Goal: Information Seeking & Learning: Learn about a topic

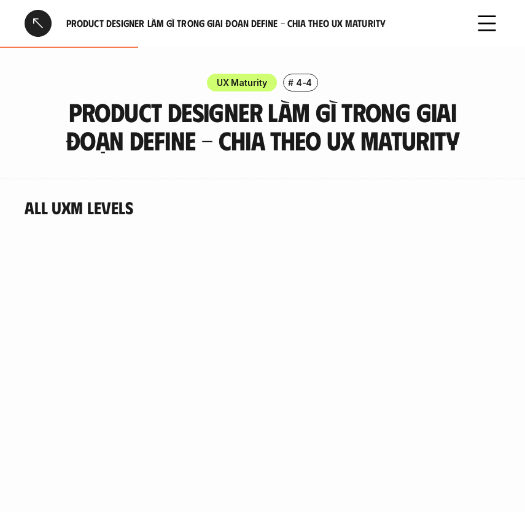
scroll to position [941, 0]
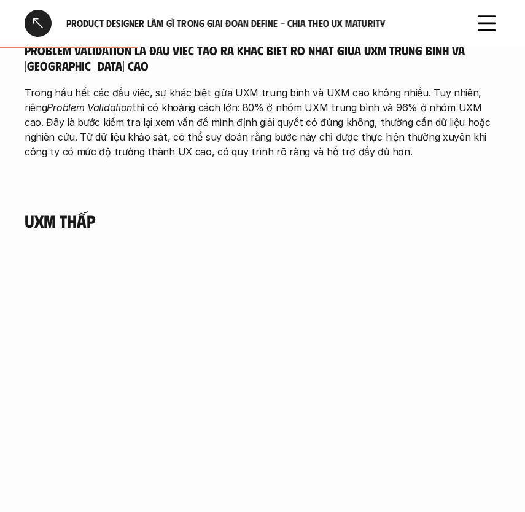
click at [331, 149] on p "Trong hầu hết các đầu việc, sự khác biệt giữa UXM trung bình và UXM cao không n…" at bounding box center [263, 122] width 476 height 74
click at [75, 215] on h4 "UXM thấp" at bounding box center [263, 220] width 476 height 21
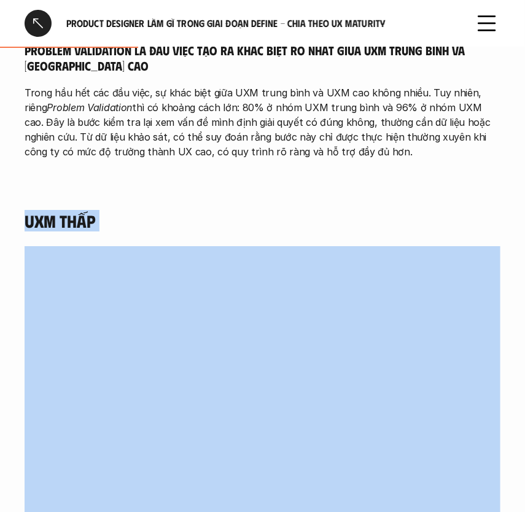
click at [75, 215] on h4 "UXM thấp" at bounding box center [263, 220] width 476 height 21
copy h4 "UXM thấp"
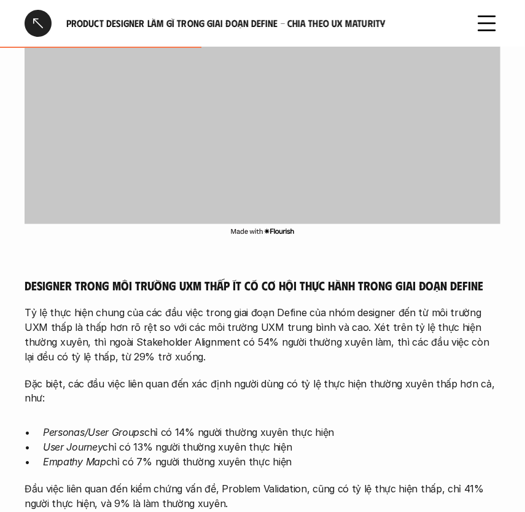
scroll to position [1499, 0]
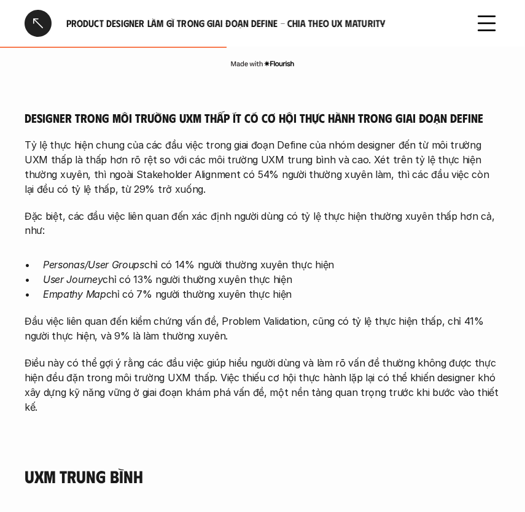
click at [88, 113] on h5 "Designer trong môi trường UXM thấp ít có cơ hội thực hành trong giai đoạn Define" at bounding box center [263, 117] width 476 height 15
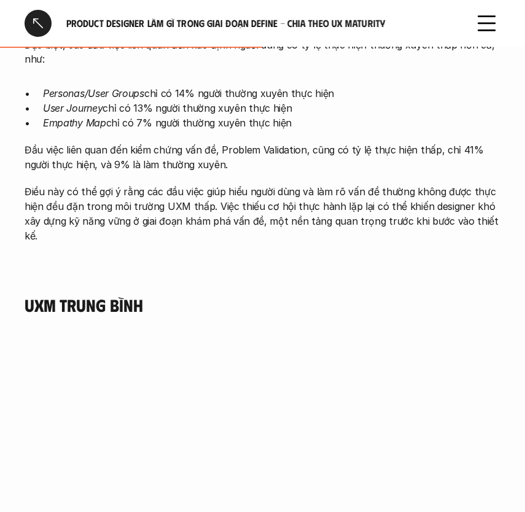
scroll to position [1723, 0]
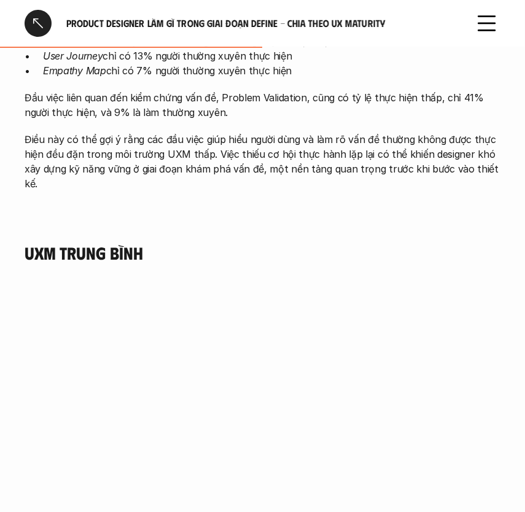
click at [95, 243] on h4 "UXM trung bình" at bounding box center [263, 253] width 476 height 21
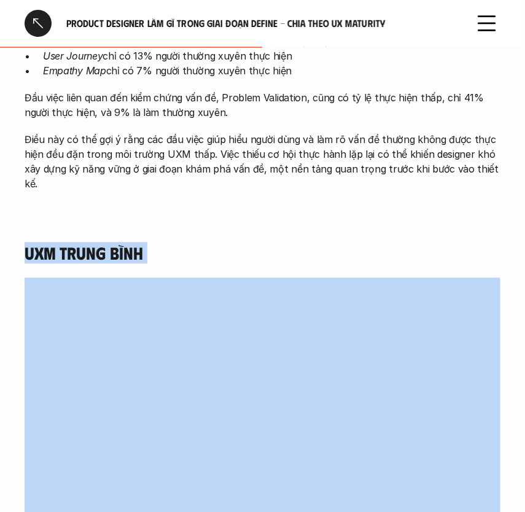
click at [95, 243] on h4 "UXM trung bình" at bounding box center [263, 253] width 476 height 21
copy h4 "UXM trung bình"
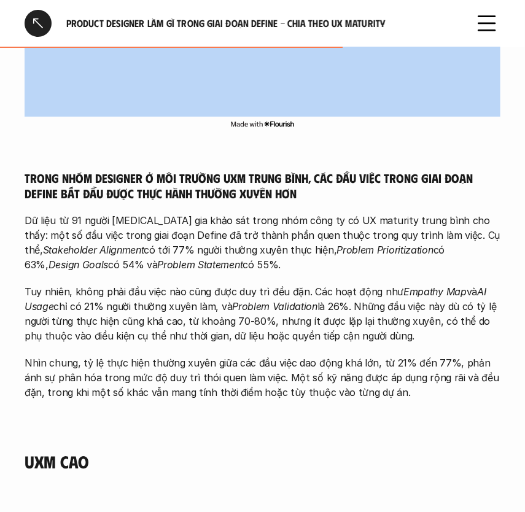
scroll to position [2280, 0]
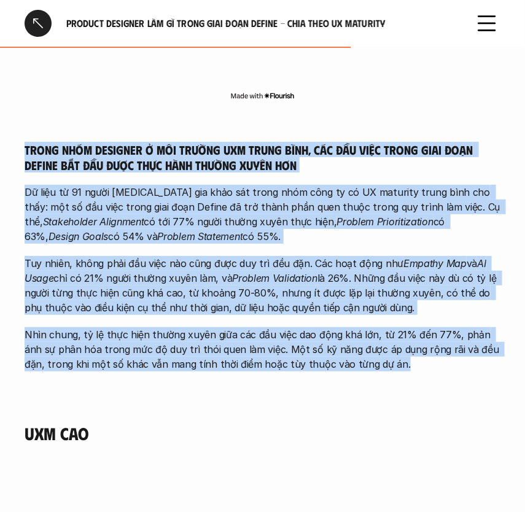
drag, startPoint x: 23, startPoint y: 133, endPoint x: 393, endPoint y: 355, distance: 432.4
copy div "Trong nhóm designer ở môi trường UXM trung bình, các đầu việc trong giai đoạn D…"
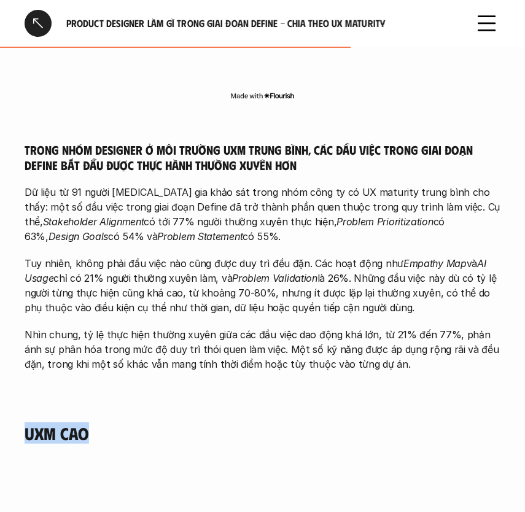
drag, startPoint x: 120, startPoint y: 421, endPoint x: 9, endPoint y: 423, distance: 110.5
copy h4 "UXM cao"
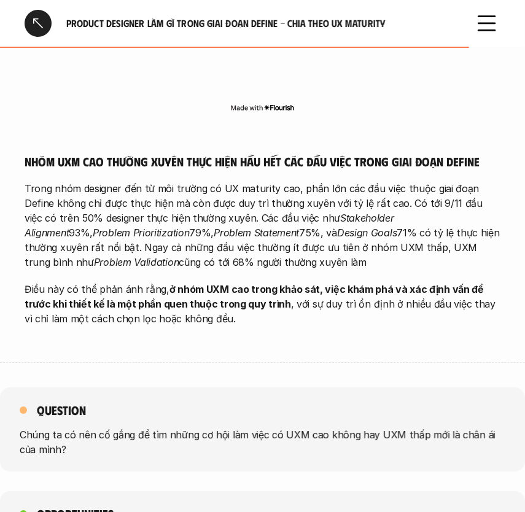
scroll to position [3006, 0]
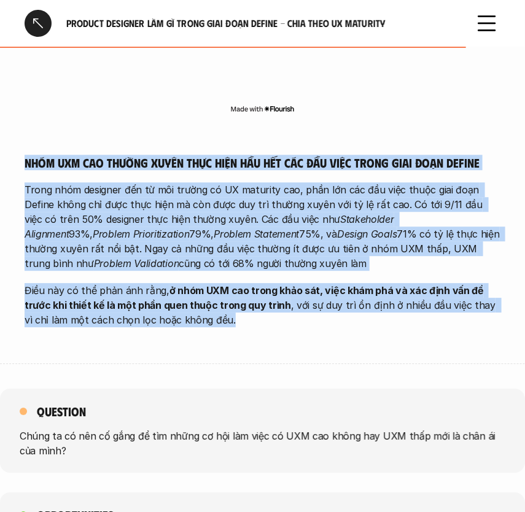
drag, startPoint x: 25, startPoint y: 148, endPoint x: 233, endPoint y: 301, distance: 258.0
click at [233, 301] on div "Nhóm UXM cao thường xuyên thực hiện hầu hết các đầu việc trong giai đoạn Define…" at bounding box center [263, 241] width 476 height 172
copy div "Nhóm UXM cao thường xuyên thực hiện hầu hết các đầu việc trong giai đoạn Define…"
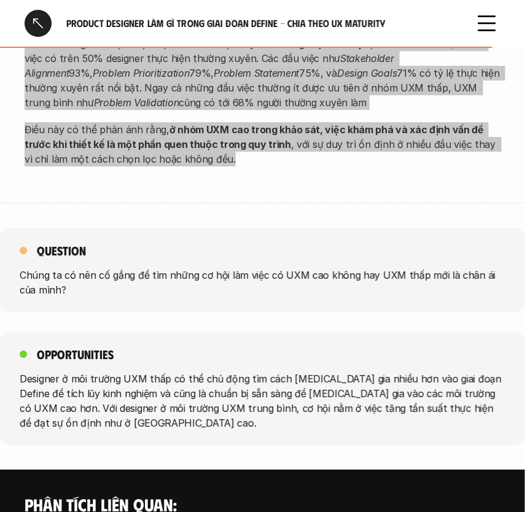
scroll to position [3173, 0]
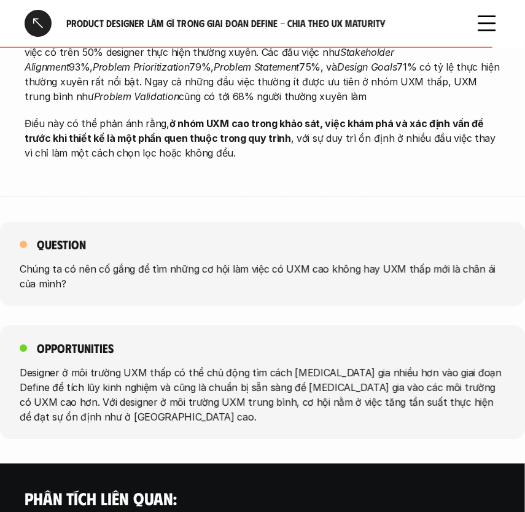
drag, startPoint x: 41, startPoint y: 330, endPoint x: 46, endPoint y: 341, distance: 12.1
click at [46, 341] on div "Opportunities Designer ở môi trường UXM thấp có thể chủ động tìm cách tham gia …" at bounding box center [262, 382] width 525 height 114
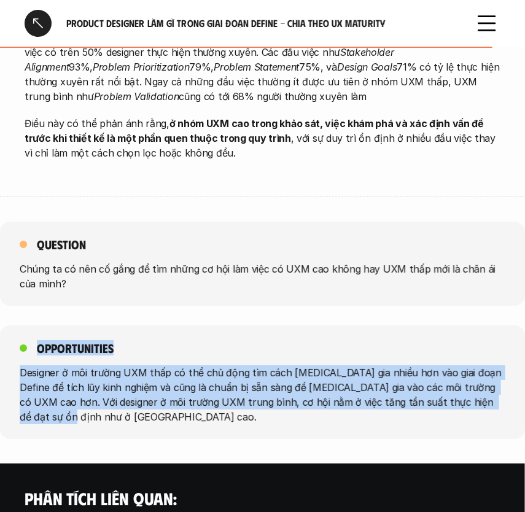
drag, startPoint x: 39, startPoint y: 331, endPoint x: 495, endPoint y: 380, distance: 458.6
click at [495, 380] on div "Opportunities Designer ở môi trường UXM thấp có thể chủ động tìm cách tham gia …" at bounding box center [262, 382] width 525 height 114
copy div "Opportunities Designer ở môi trường UXM thấp có thể chủ động tìm cách tham gia …"
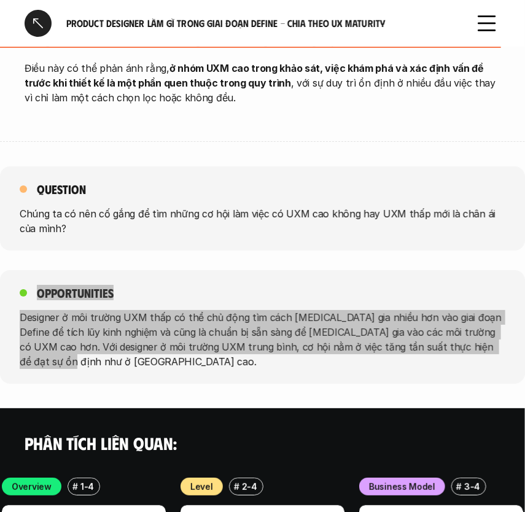
scroll to position [3228, 0]
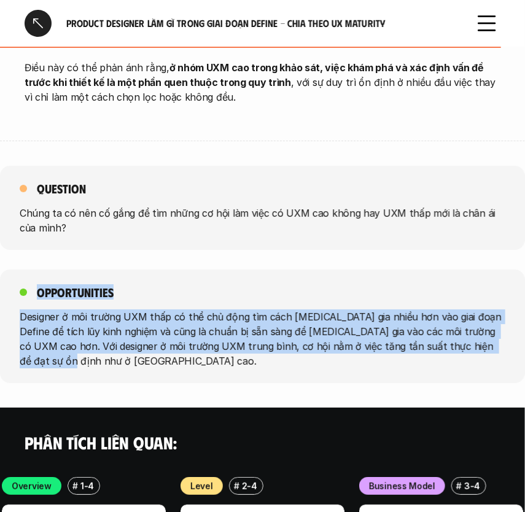
copy div "Opportunities Designer ở môi trường UXM thấp có thể chủ động tìm cách tham gia …"
click at [185, 325] on p "Designer ở môi trường UXM thấp có thể chủ động tìm cách tham gia nhiều hơn vào …" at bounding box center [262, 338] width 485 height 59
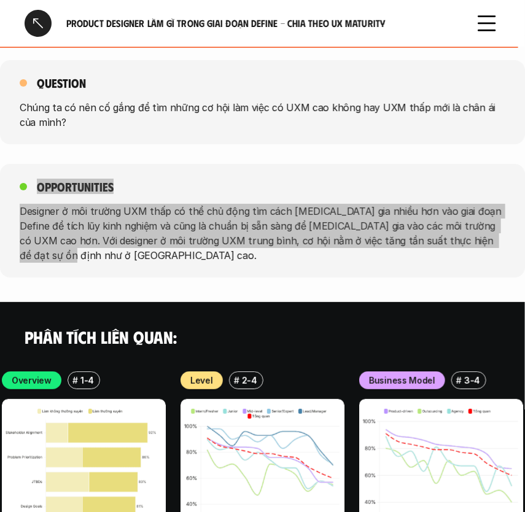
scroll to position [3340, 0]
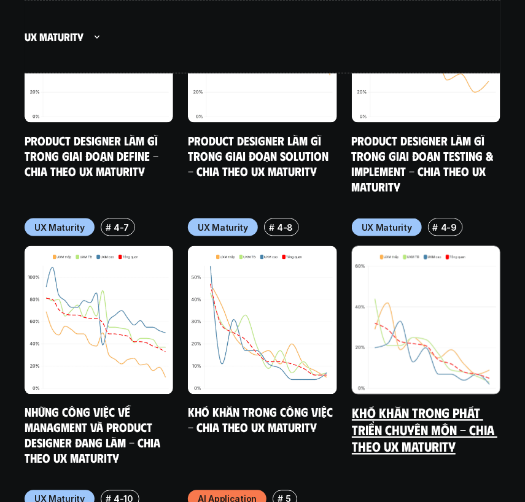
scroll to position [7299, 0]
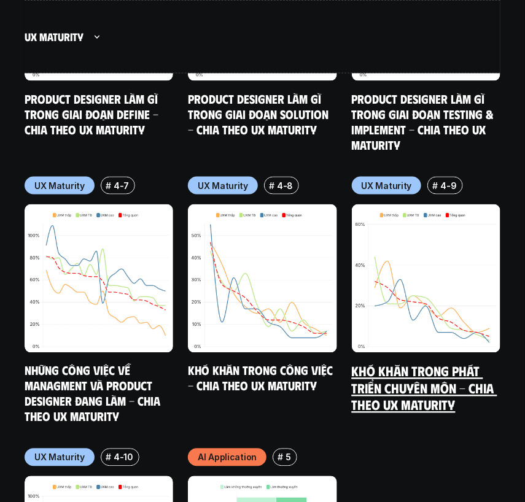
click at [405, 363] on link "Khó khăn trong phát triển chuyên môn - Chia theo UX Maturity" at bounding box center [424, 388] width 145 height 50
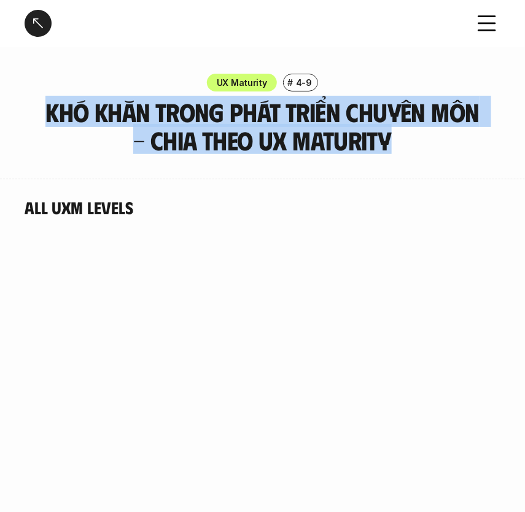
drag, startPoint x: 397, startPoint y: 139, endPoint x: 42, endPoint y: 117, distance: 356.0
click at [42, 117] on h3 "Khó khăn trong phát triển chuyên môn - Chia theo UX Maturity" at bounding box center [262, 126] width 446 height 56
copy h3 "Khó khăn trong phát triển chuyên môn - Chia theo UX Maturity"
click at [325, 144] on h3 "Khó khăn trong phát triển chuyên môn - Chia theo UX Maturity" at bounding box center [262, 126] width 446 height 56
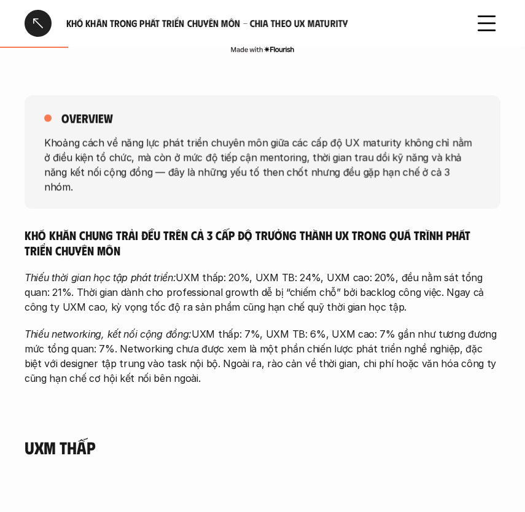
scroll to position [558, 0]
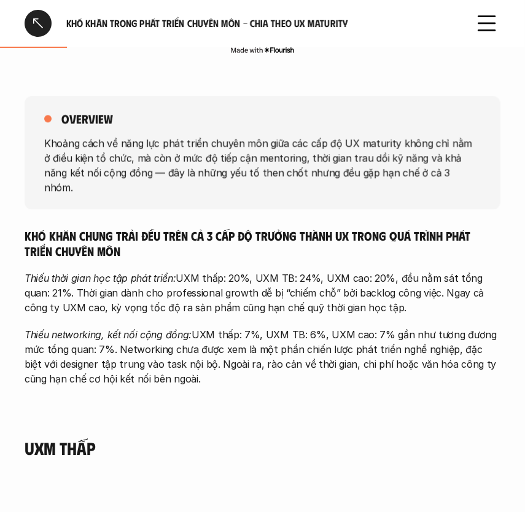
drag, startPoint x: 45, startPoint y: 142, endPoint x: 337, endPoint y: 369, distance: 370.0
click at [337, 369] on div "overview Khoảng cách về năng lực phát triển chuyên môn giữa các cấp độ UX matur…" at bounding box center [263, 248] width 476 height 352
copy div "Khoảng cách về năng lực phát triển chuyên môn giữa các cấp độ UX maturity không…"
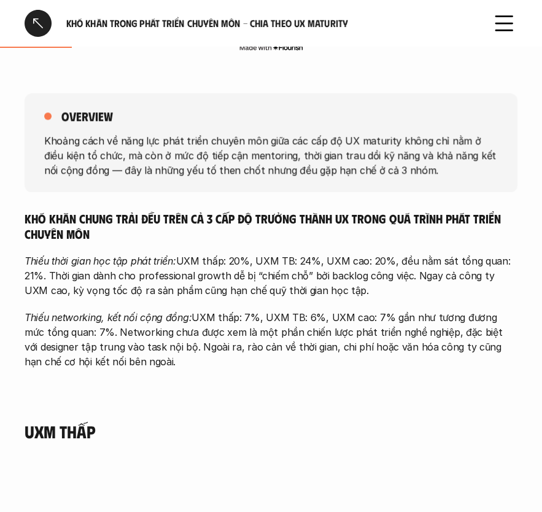
scroll to position [614, 0]
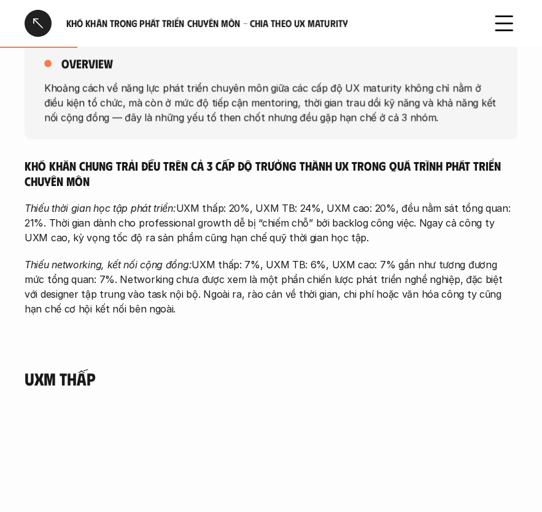
click at [341, 204] on p "Thiếu thời gian học tập phát triển: UXM thấp: 20%, UXM TB: 24%, UXM cao: 20%, đ…" at bounding box center [271, 223] width 493 height 44
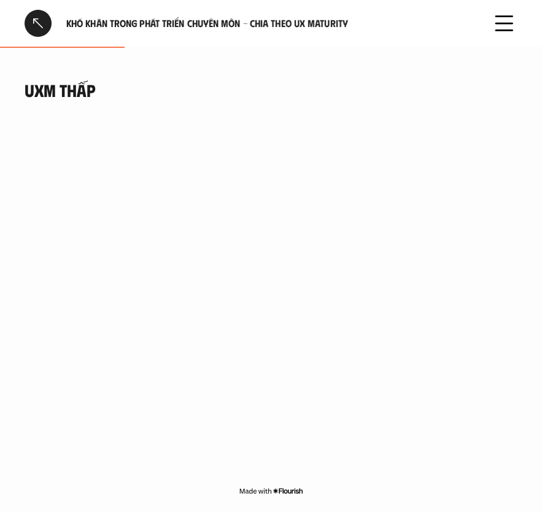
scroll to position [836, 0]
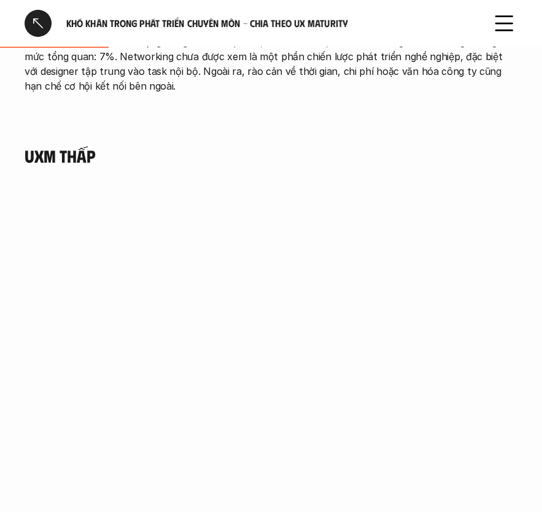
click at [60, 153] on h4 "UXM Thấp" at bounding box center [271, 155] width 493 height 21
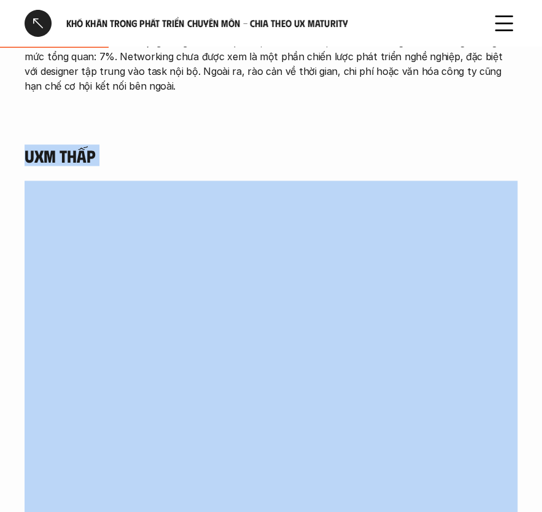
click at [60, 153] on h4 "UXM Thấp" at bounding box center [271, 155] width 493 height 21
copy h4 "UXM Thấp"
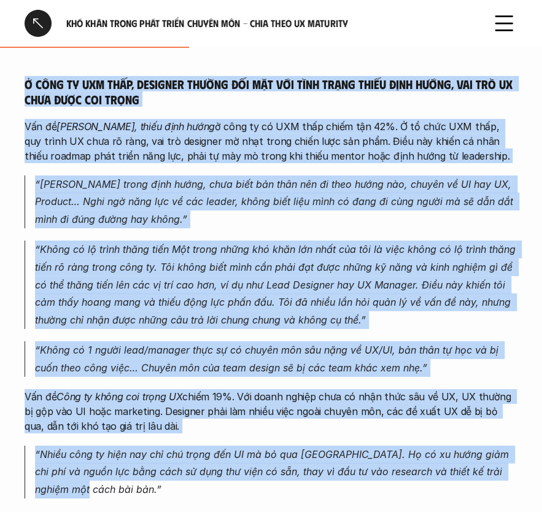
scroll to position [1446, 0]
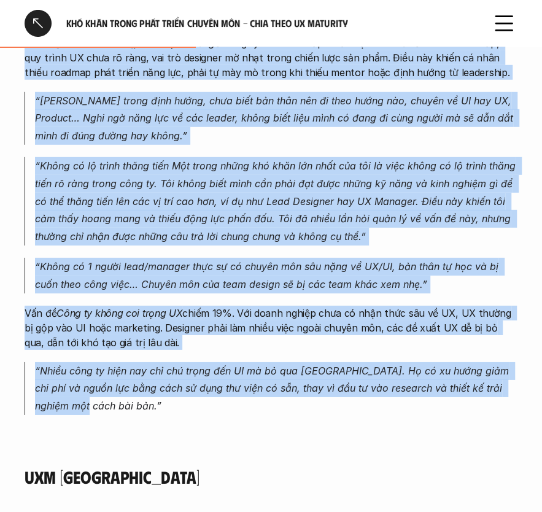
drag, startPoint x: 24, startPoint y: 159, endPoint x: 323, endPoint y: 410, distance: 390.7
copy div "Ở công ty UXM thấp, designer thường đối mặt với tình trạng thiếu định hướng, va…"
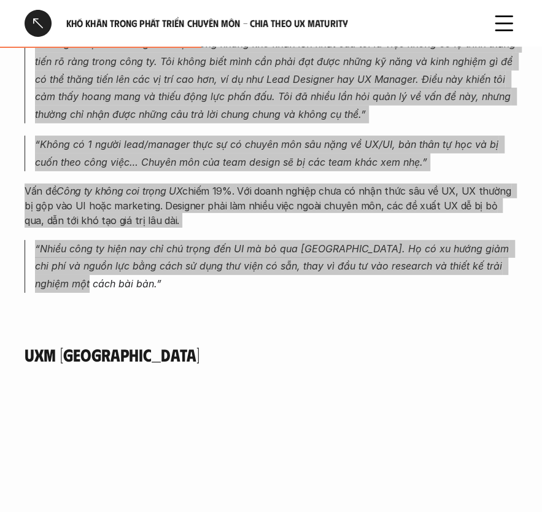
scroll to position [1613, 0]
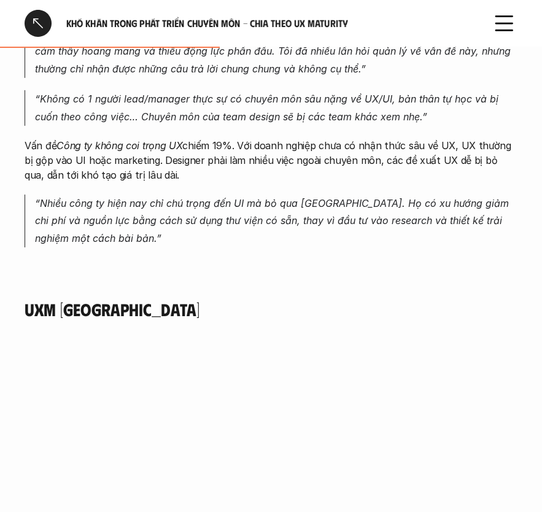
click at [25, 298] on div "All UXM levels overview Khoảng cách về năng lực phát triển chuyên môn giữa các …" at bounding box center [271, 408] width 542 height 3687
drag, startPoint x: 25, startPoint y: 306, endPoint x: 144, endPoint y: 302, distance: 119.1
click at [144, 302] on h4 "UXM [GEOGRAPHIC_DATA]" at bounding box center [271, 309] width 493 height 21
copy h4 "UXM [GEOGRAPHIC_DATA]"
click at [228, 311] on h4 "UXM [GEOGRAPHIC_DATA]" at bounding box center [271, 309] width 493 height 21
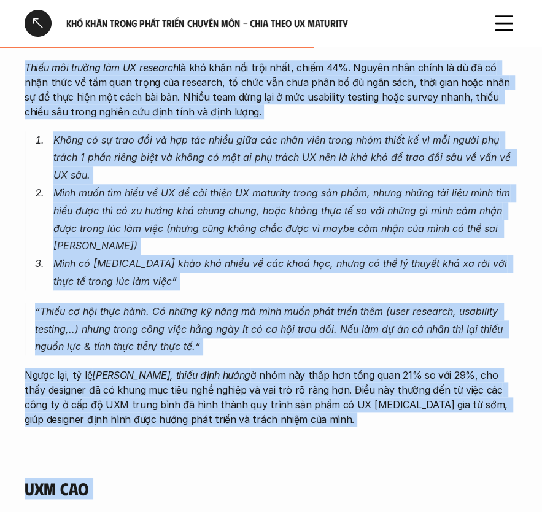
scroll to position [2432, 0]
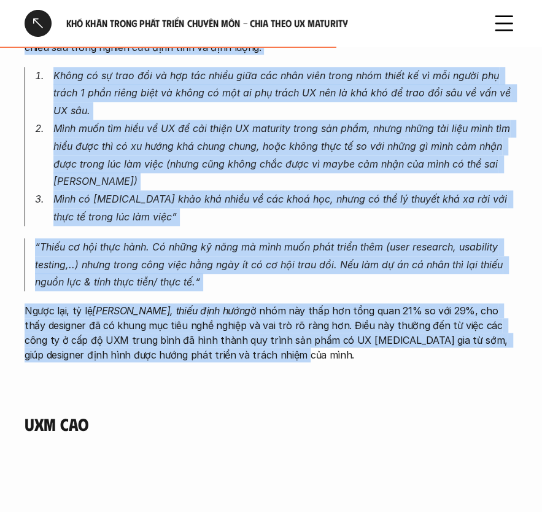
drag, startPoint x: 23, startPoint y: 146, endPoint x: 249, endPoint y: 357, distance: 309.1
copy div "Ở công ty UXM trung bình, thách thức chính là thiếu môi trường cho UX research,…"
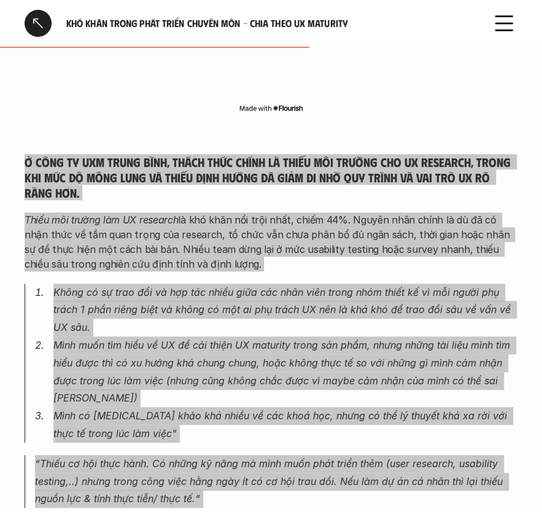
scroll to position [2376, 0]
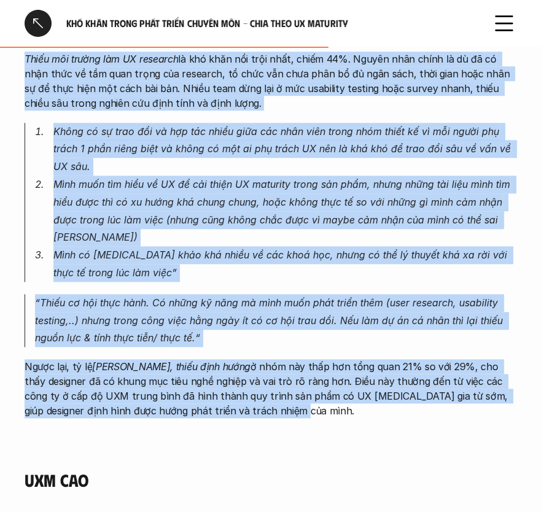
click at [439, 309] on p "“Thiếu cơ hội thực hành. Có những kỹ năng mà mình muốn phát triển thêm (user re…" at bounding box center [276, 320] width 482 height 53
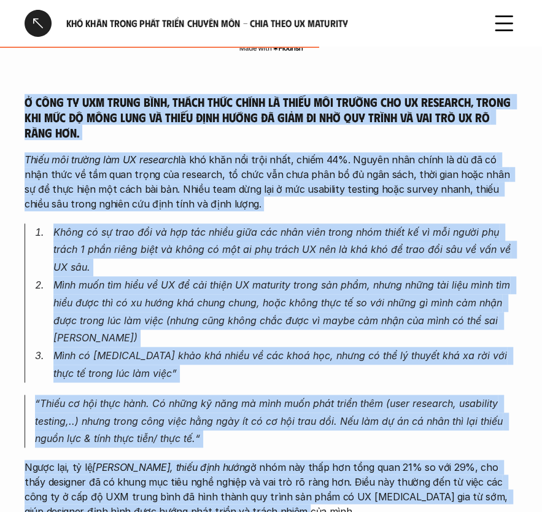
scroll to position [2264, 0]
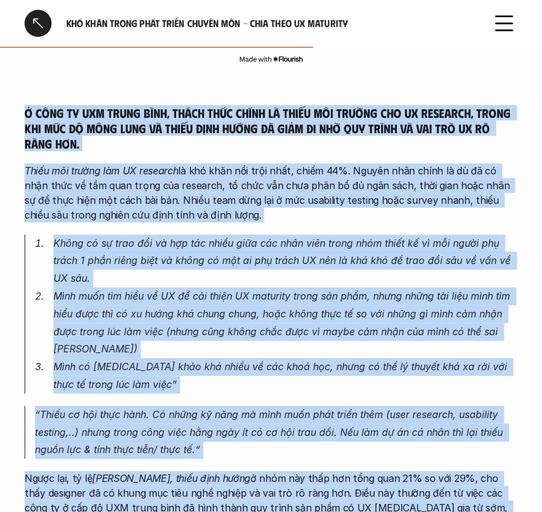
click at [441, 307] on em "Mình muốn tìm hiểu về UX để cải thiện UX maturity trong sản phẩm, nhưng những t…" at bounding box center [283, 322] width 460 height 65
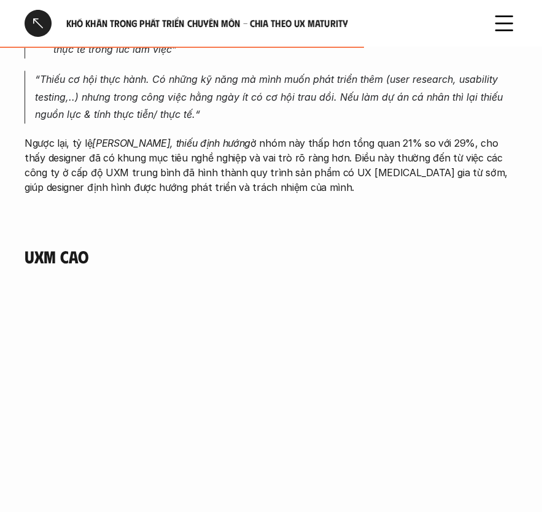
scroll to position [2711, 0]
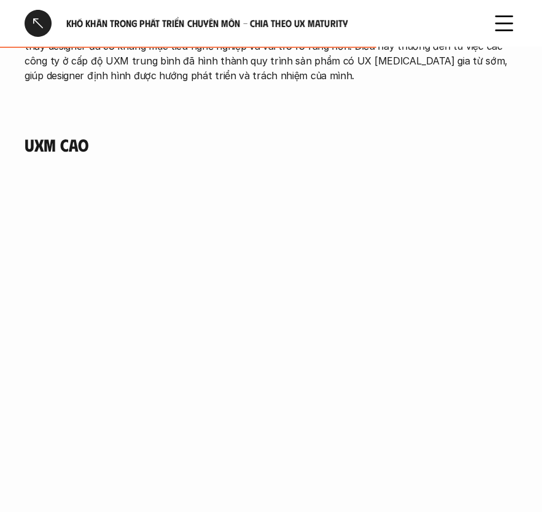
click at [75, 139] on h4 "UXM Cao" at bounding box center [271, 144] width 493 height 21
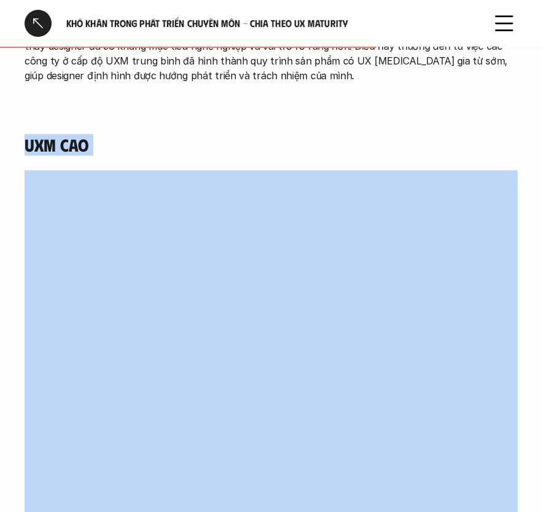
click at [75, 139] on h4 "UXM Cao" at bounding box center [271, 144] width 493 height 21
copy h4 "UXM Cao"
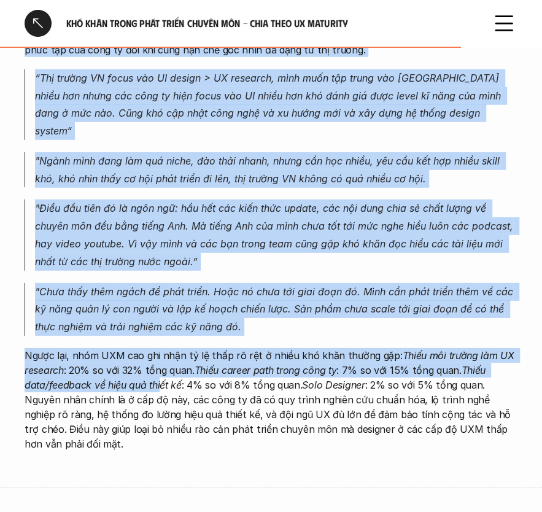
scroll to position [3381, 0]
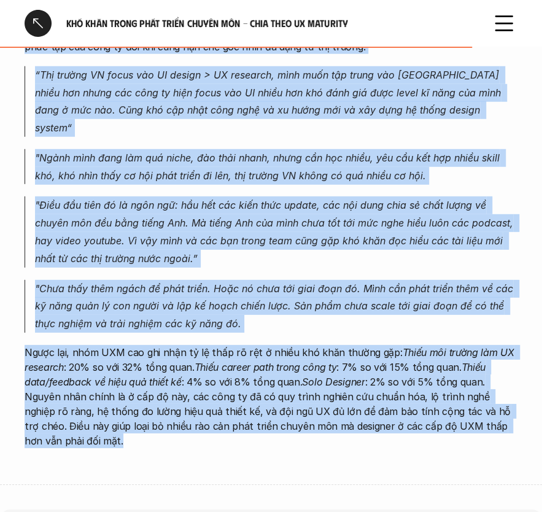
drag, startPoint x: 26, startPoint y: 209, endPoint x: 164, endPoint y: 423, distance: 255.7
click at [164, 423] on div "Ở công ty UXM cao, designer tuy ít gặp rào cản về quy trình, dữ liệu hay môi tr…" at bounding box center [271, 185] width 493 height 526
copy div "Ở công ty UXM cao, designer tuy ít gặp rào cản về quy trình, dữ liệu hay môi tr…"
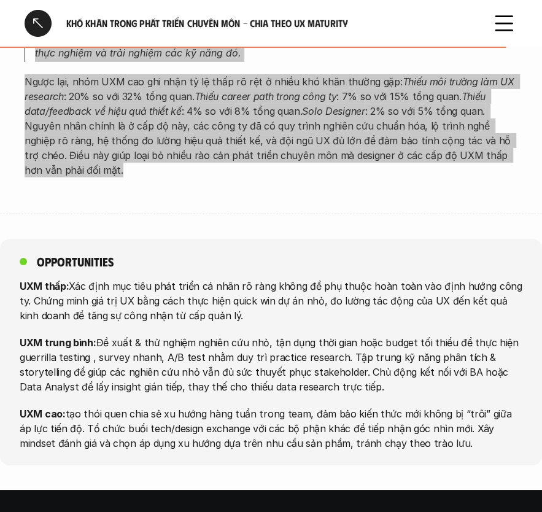
scroll to position [3715, 0]
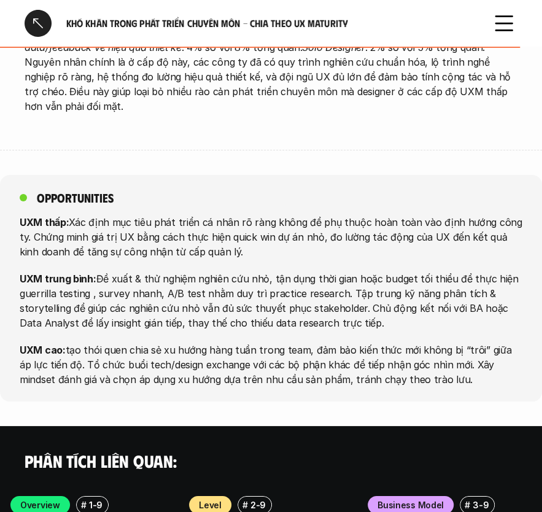
click at [65, 190] on h5 "Opportunities" at bounding box center [75, 197] width 77 height 15
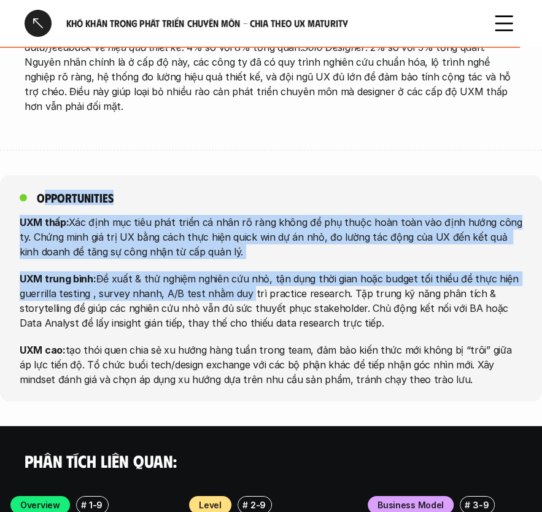
drag, startPoint x: 41, startPoint y: 176, endPoint x: 234, endPoint y: 259, distance: 210.3
click at [236, 261] on div "Opportunities UXM thấp: Xác định mục tiêu phát triển cá nhân rõ ràng không để p…" at bounding box center [271, 288] width 542 height 226
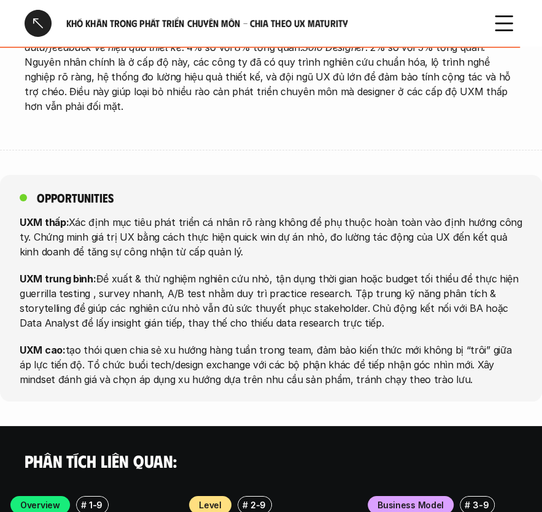
click at [28, 190] on div "Opportunities" at bounding box center [67, 197] width 94 height 15
drag, startPoint x: 38, startPoint y: 177, endPoint x: 444, endPoint y: 360, distance: 445.5
click at [444, 360] on div "Opportunities UXM thấp: Xác định mục tiêu phát triển cá nhân rõ ràng không để p…" at bounding box center [271, 288] width 542 height 226
copy div "Opportunities UXM thấp: Xác định mục tiêu phát triển cá nhân rõ ràng không để p…"
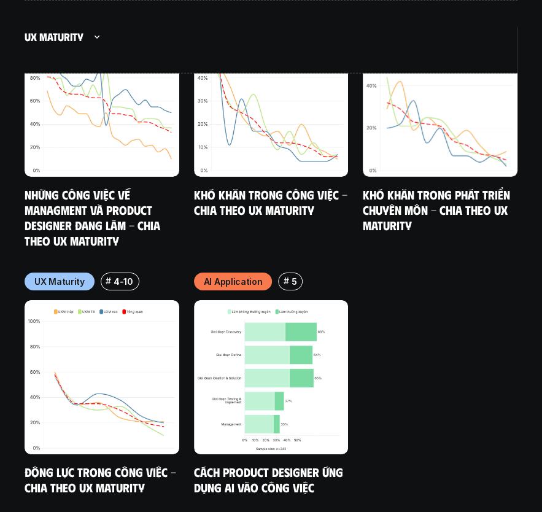
scroll to position [7615, 0]
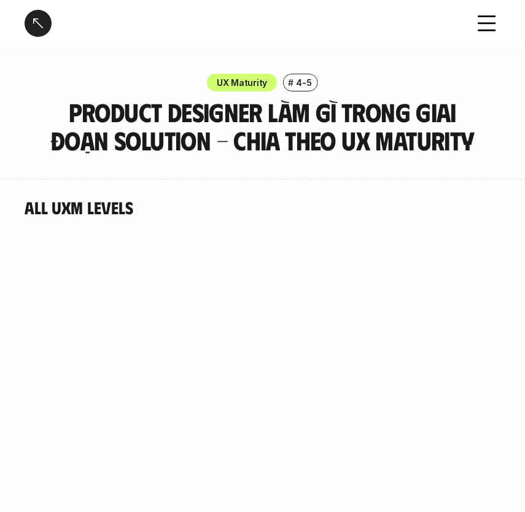
click at [98, 115] on h3 "Product Designer làm gì trong giai đoạn Solution - Chia theo UX Maturity" at bounding box center [262, 126] width 446 height 56
click at [82, 112] on h3 "Product Designer làm gì trong giai đoạn Solution - Chia theo UX Maturity" at bounding box center [262, 126] width 446 height 56
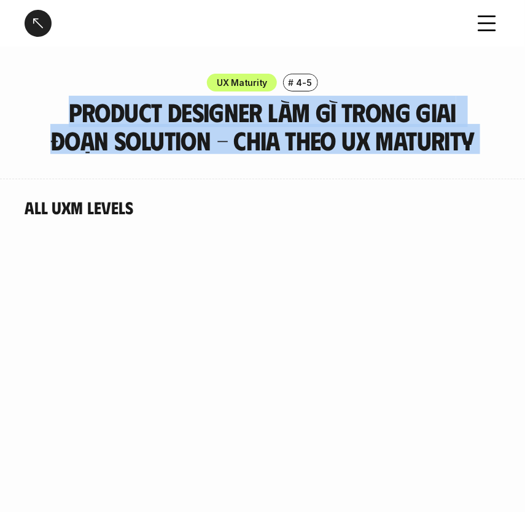
click at [82, 112] on h3 "Product Designer làm gì trong giai đoạn Solution - Chia theo UX Maturity" at bounding box center [262, 126] width 446 height 56
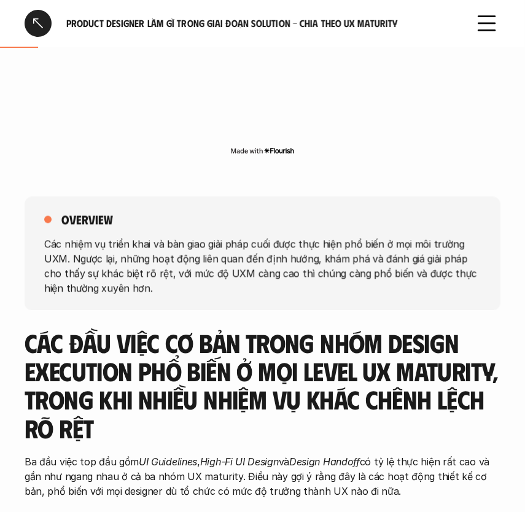
scroll to position [614, 0]
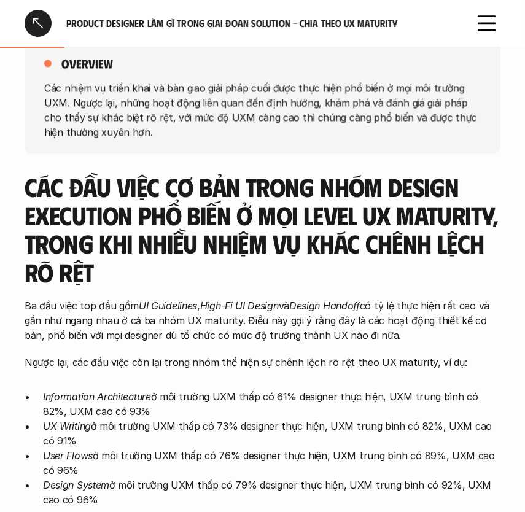
click at [45, 88] on p "Các nhiệm vụ triển khai và bàn giao giải pháp cuối được thực hiện phổ biến ở mọ…" at bounding box center [262, 109] width 436 height 59
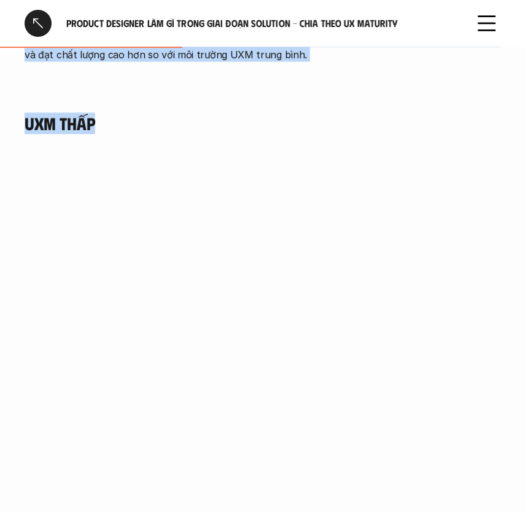
scroll to position [1538, 0]
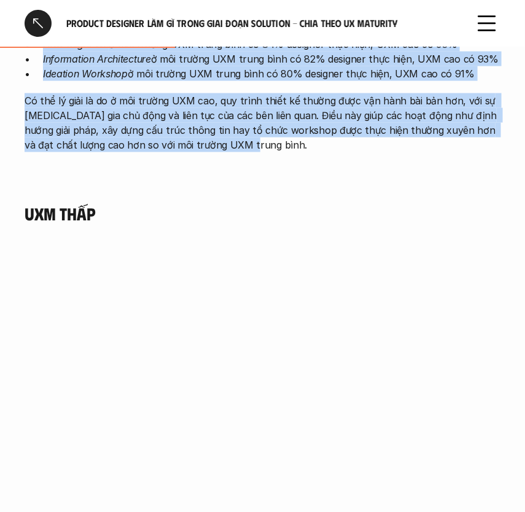
drag, startPoint x: 44, startPoint y: 86, endPoint x: 277, endPoint y: 136, distance: 237.8
copy div "Các nhiệm vụ triển khai và bàn giao giải pháp cuối được thực hiện phổ biến ở mọ…"
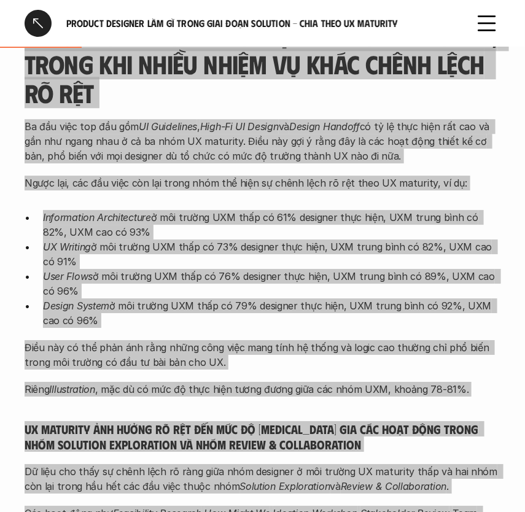
scroll to position [812, 0]
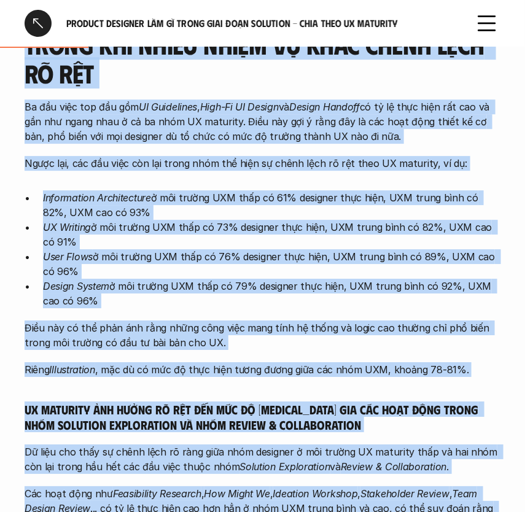
click at [285, 339] on p "Điều này có thể phản ánh rằng những công việc mang tính hệ thống và logic cao t…" at bounding box center [263, 334] width 476 height 29
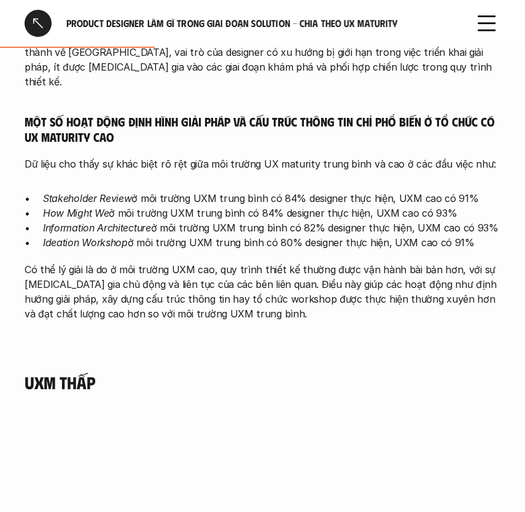
scroll to position [1370, 0]
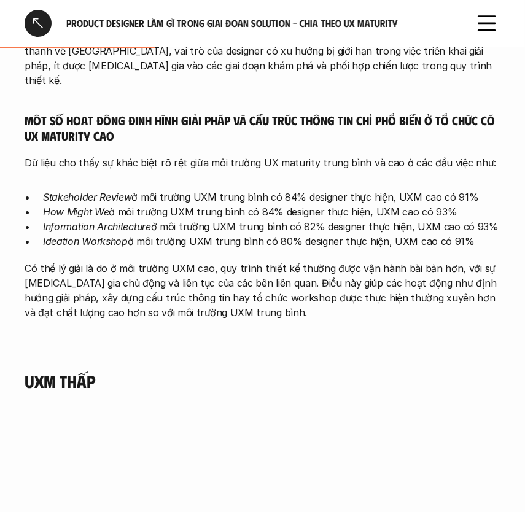
click at [64, 371] on h4 "UXM thấp" at bounding box center [263, 381] width 476 height 21
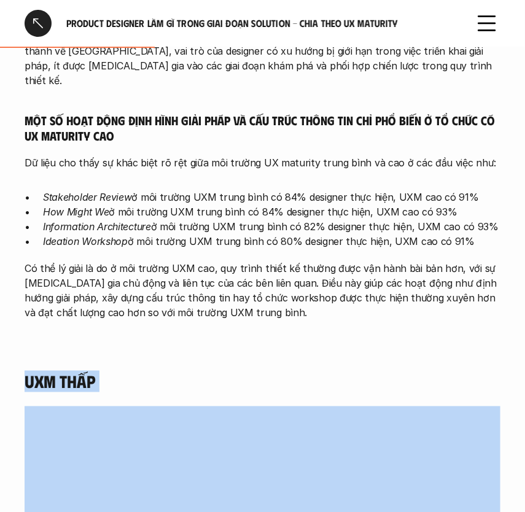
click at [63, 371] on h4 "UXM thấp" at bounding box center [263, 381] width 476 height 21
copy h4 "UXM thấp"
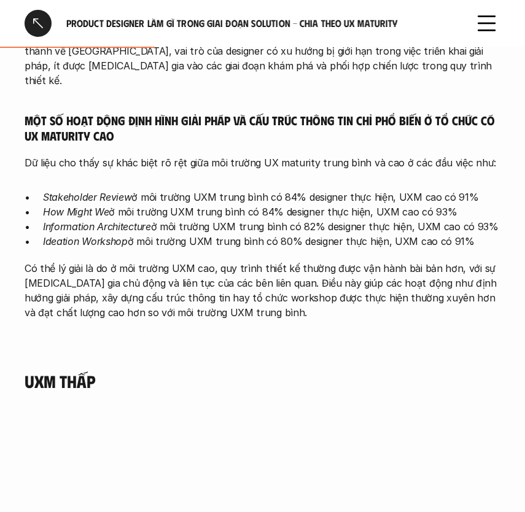
click at [391, 261] on p "Có thể lý giải là do ở môi trường UXM cao, quy trình thiết kế thường được vận h…" at bounding box center [263, 290] width 476 height 59
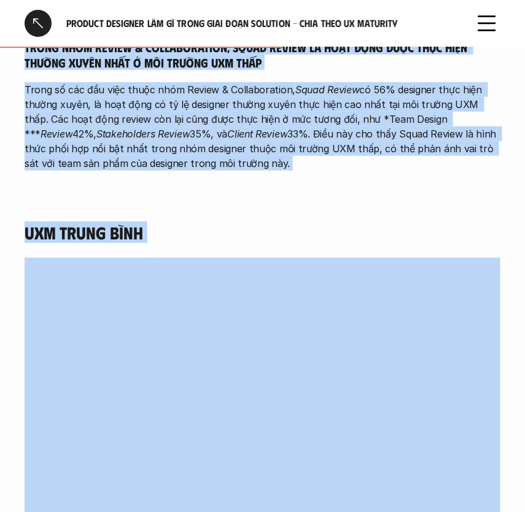
scroll to position [2577, 0]
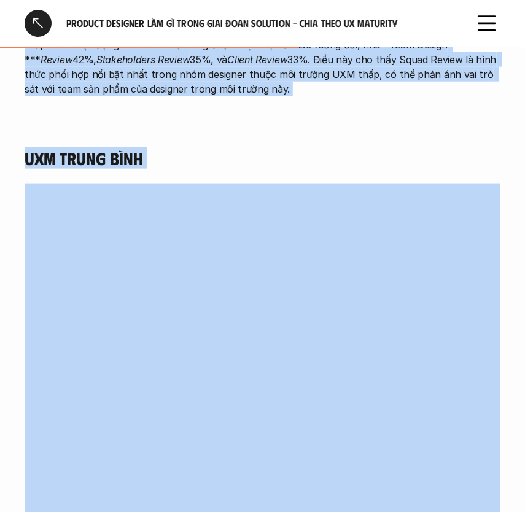
drag, startPoint x: 25, startPoint y: 154, endPoint x: 241, endPoint y: 87, distance: 225.5
copy div "Designer trong môi trường UXM thấp trong khảo sát chủ yếu tập trung vào triển k…"
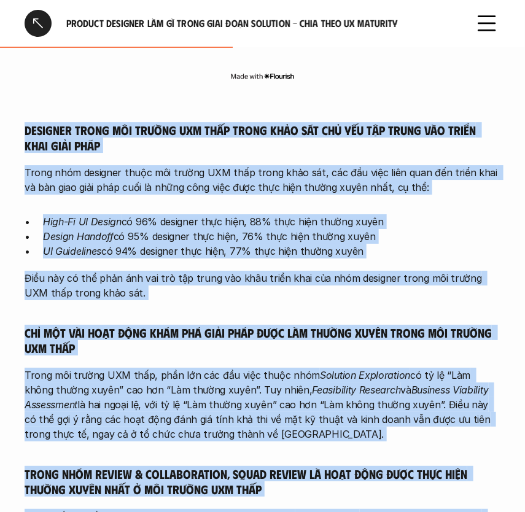
scroll to position [2019, 0]
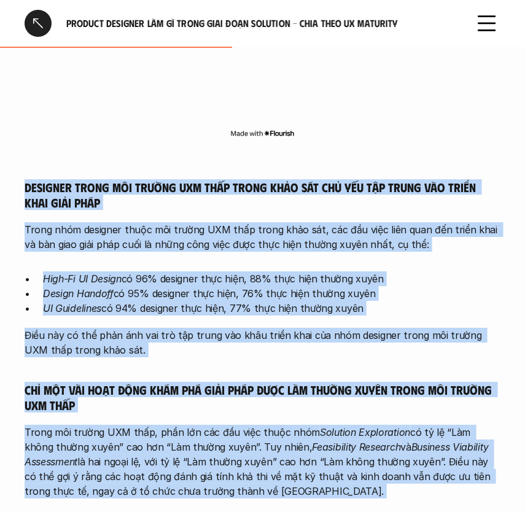
click at [233, 310] on div "Designer trong môi trường UXM thấp trong khảo sát chủ yếu tập trung vào triển k…" at bounding box center [263, 416] width 476 height 475
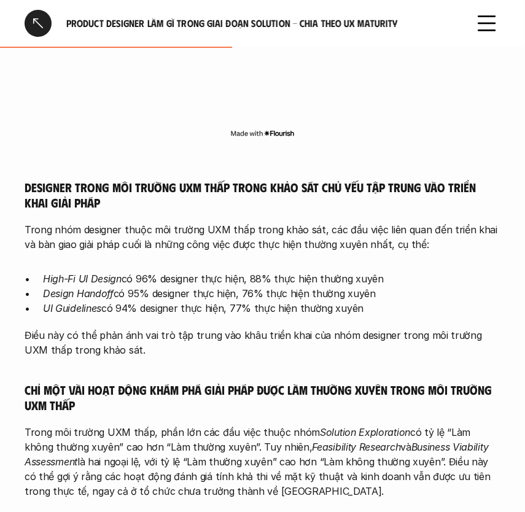
click at [207, 425] on p "Trong môi trường UXM thấp, phần lớn các đầu việc thuộc nhóm Solution Exploratio…" at bounding box center [263, 462] width 476 height 74
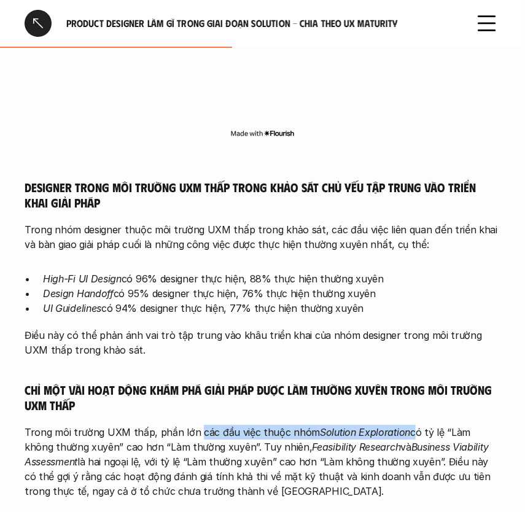
drag, startPoint x: 195, startPoint y: 417, endPoint x: 401, endPoint y: 415, distance: 206.2
click at [401, 425] on p "Trong môi trường UXM thấp, phần lớn các đầu việc thuộc nhóm Solution Exploratio…" at bounding box center [263, 462] width 476 height 74
copy p "các đầu việc thuộc nhóm Solution Exploration"
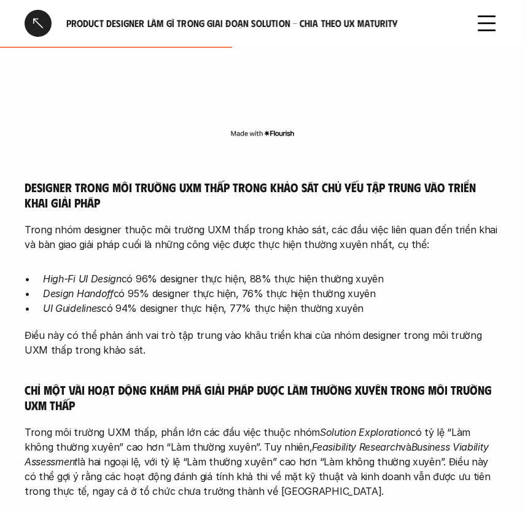
click at [419, 462] on p "Trong môi trường UXM thấp, phần lớn các đầu việc thuộc nhóm Solution Exploratio…" at bounding box center [263, 462] width 476 height 74
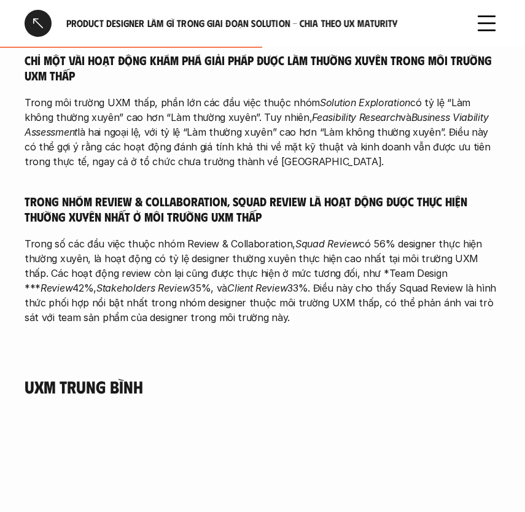
scroll to position [2353, 0]
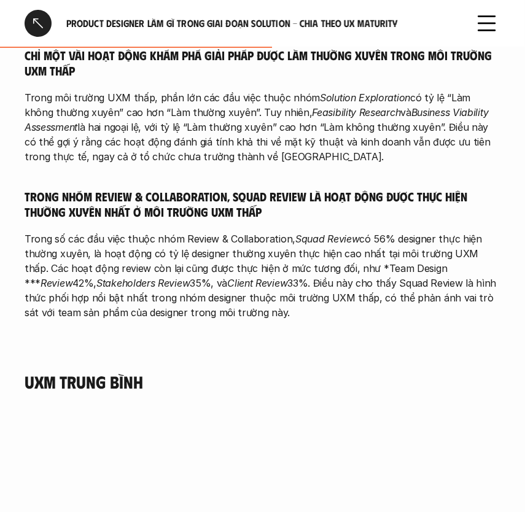
click at [137, 371] on h4 "UXM trung bình" at bounding box center [263, 381] width 476 height 21
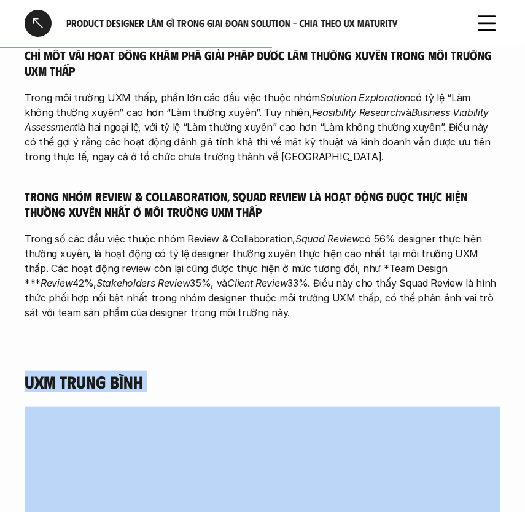
click at [137, 371] on h4 "UXM trung bình" at bounding box center [263, 381] width 476 height 21
copy h4 "UXM trung bình"
click at [220, 371] on h4 "UXM trung bình" at bounding box center [263, 381] width 476 height 21
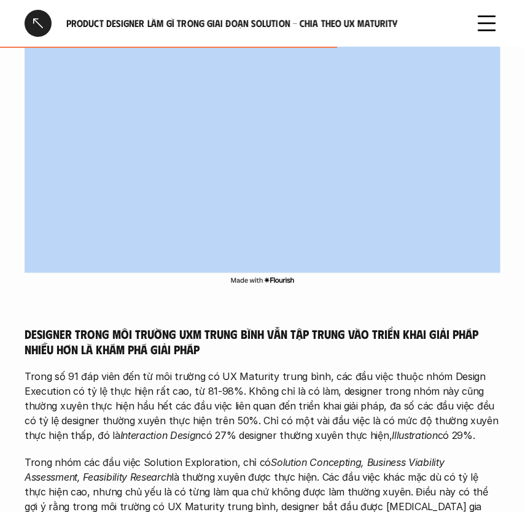
scroll to position [3023, 0]
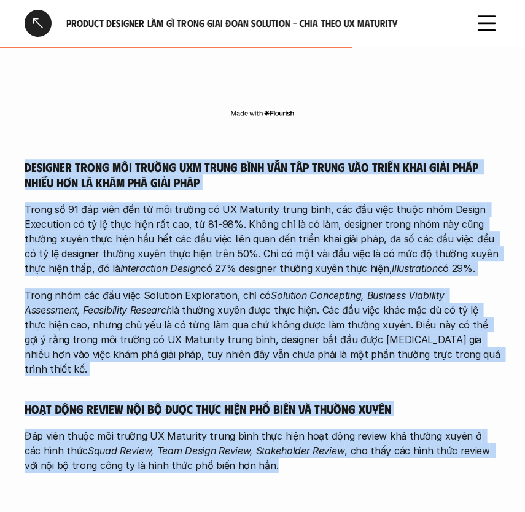
drag, startPoint x: 25, startPoint y: 148, endPoint x: 311, endPoint y: 434, distance: 404.8
click at [311, 434] on div "Designer trong môi trường UXM trung bình vẫn tập trung vào triển khai giải pháp…" at bounding box center [263, 316] width 476 height 314
copy div "Designer trong môi trường UXM trung bình vẫn tập trung vào triển khai giải pháp…"
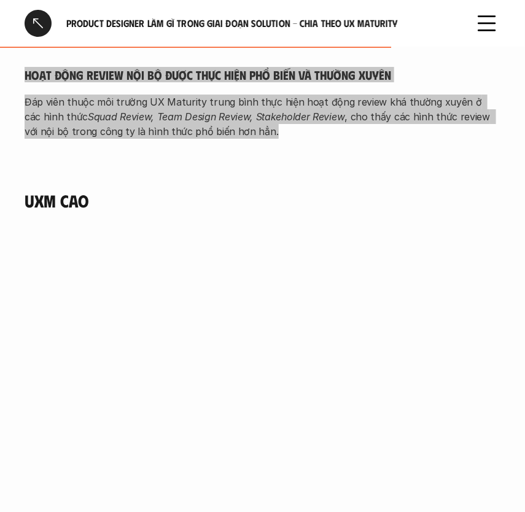
scroll to position [3357, 0]
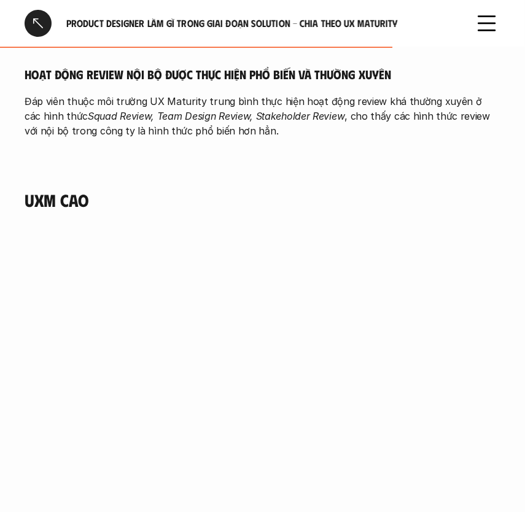
click at [98, 190] on h4 "UXM cao" at bounding box center [263, 200] width 476 height 21
drag, startPoint x: 96, startPoint y: 167, endPoint x: -6, endPoint y: 169, distance: 101.3
copy h4 "UXM cao"
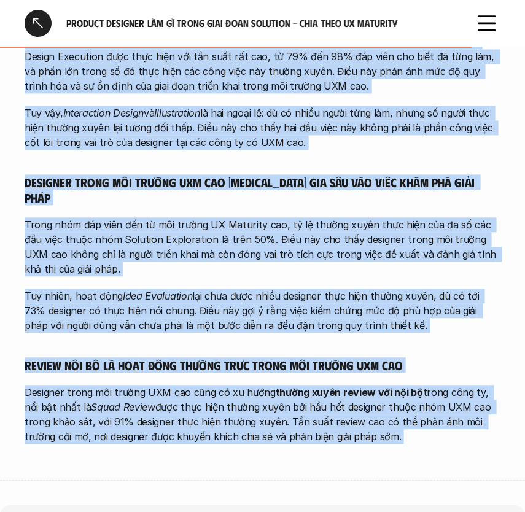
scroll to position [4021, 0]
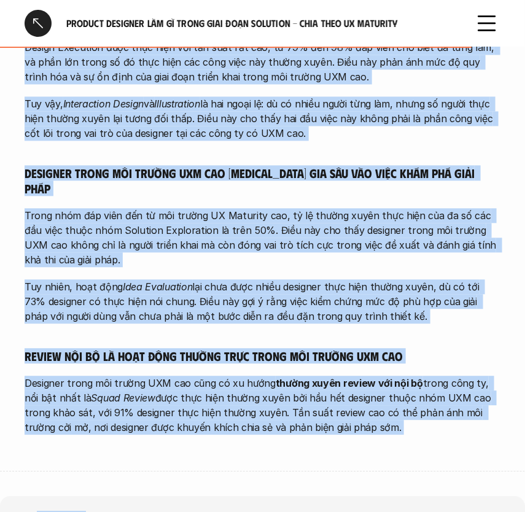
drag, startPoint x: 25, startPoint y: 117, endPoint x: 355, endPoint y: 381, distance: 423.0
click at [355, 381] on div "Triển khai giải pháp là phần công việc ổn định và thường trực trong nhóm đáp vi…" at bounding box center [263, 209] width 476 height 452
copy div "Triển khai giải pháp là phần công việc ổn định và thường trực trong nhóm đáp vi…"
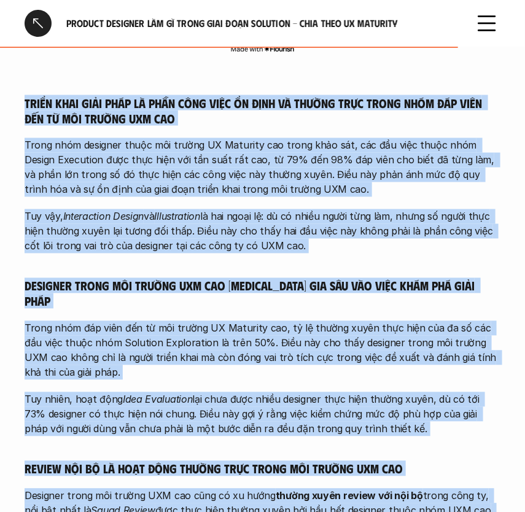
scroll to position [3910, 0]
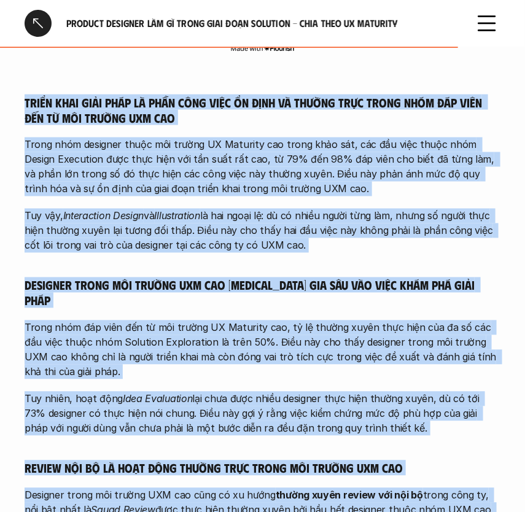
click at [221, 331] on p "Trong nhóm đáp viên đến từ môi trường UX Maturity cao, tỷ lệ thường xuyên thực …" at bounding box center [263, 349] width 476 height 59
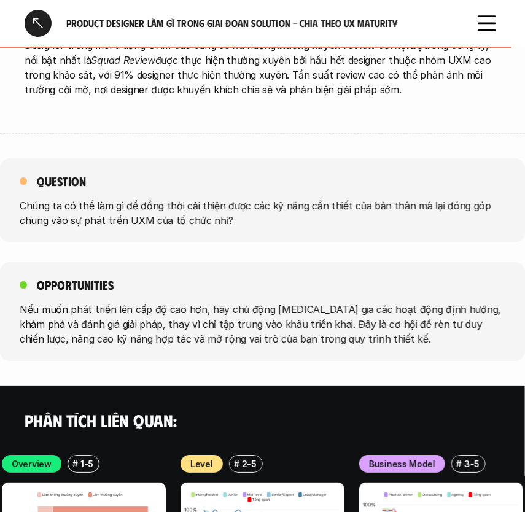
scroll to position [4356, 0]
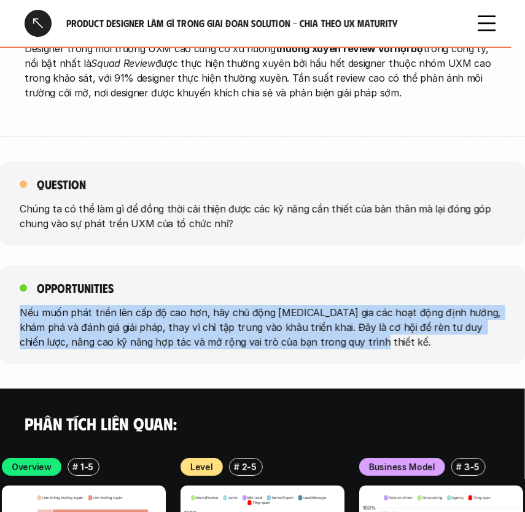
drag, startPoint x: 21, startPoint y: 265, endPoint x: 379, endPoint y: 291, distance: 358.7
click at [379, 305] on p "Nếu muốn phát triển lên cấp độ cao hơn, hãy chủ động tham gia các hoạt động địn…" at bounding box center [262, 327] width 485 height 44
copy p "Nếu muốn phát triển lên cấp độ cao hơn, hãy chủ động tham gia các hoạt động địn…"
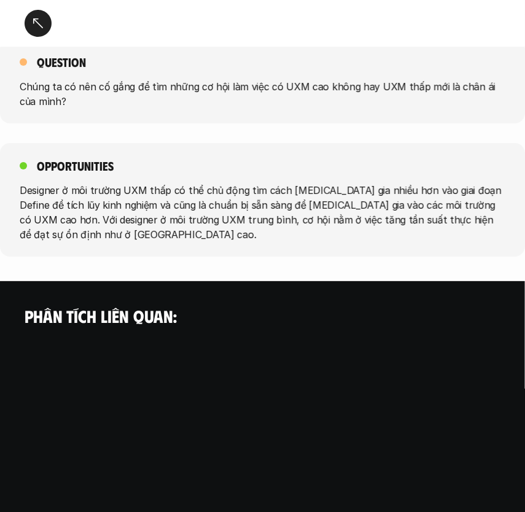
scroll to position [3340, 0]
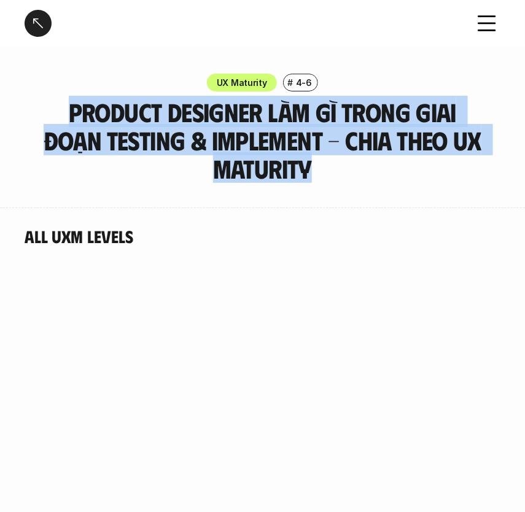
drag, startPoint x: 316, startPoint y: 168, endPoint x: 45, endPoint y: 112, distance: 276.3
click at [45, 112] on h3 "Product Designer làm gì trong giai đoạn Testing & Implement - Chia theo UX Matu…" at bounding box center [262, 140] width 446 height 85
copy h3 "Product Designer làm gì trong giai đoạn Testing & Implement - Chia theo UX Matu…"
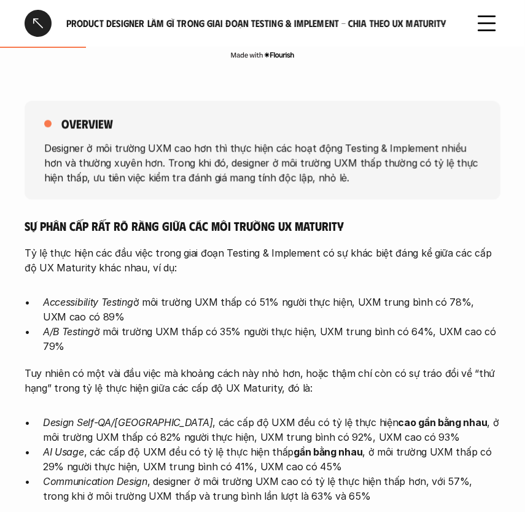
scroll to position [614, 0]
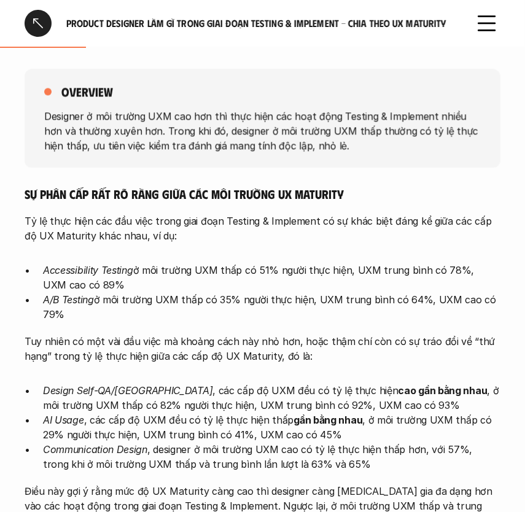
click at [45, 114] on p "Designer ở môi trường UXM cao hơn thì thực hiện các hoạt động Testing & Impleme…" at bounding box center [262, 131] width 436 height 44
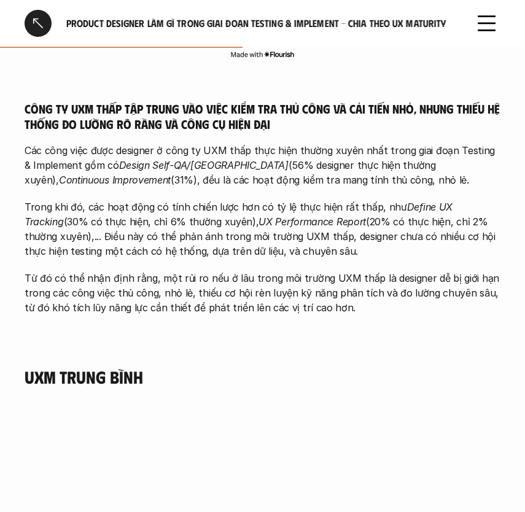
drag, startPoint x: 43, startPoint y: 110, endPoint x: 350, endPoint y: 183, distance: 315.3
click at [350, 183] on div "All UXM Levels overview Designer ở môi trường UXM cao hơn thì thực hiện các hoạ…" at bounding box center [262, 195] width 525 height 3162
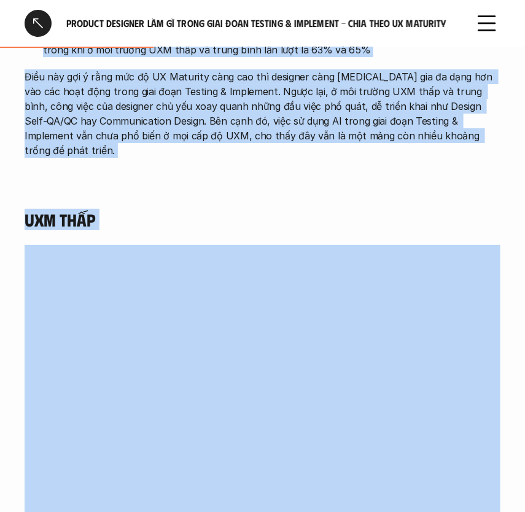
scroll to position [812, 0]
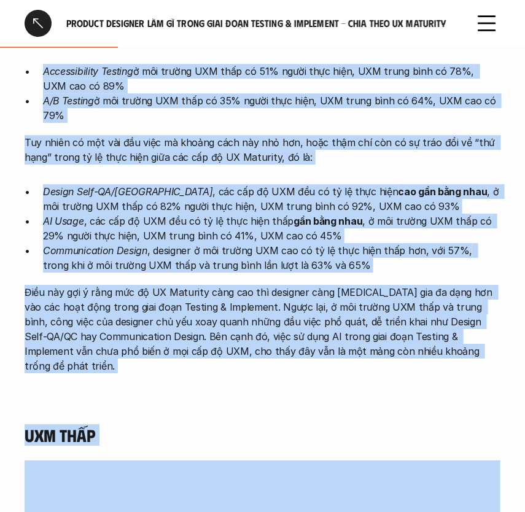
click at [447, 340] on p "Điều này gợi ý rằng mức độ UX Maturity càng cao thì designer càng [MEDICAL_DATA…" at bounding box center [263, 329] width 476 height 88
click at [448, 355] on p "Điều này gợi ý rằng mức độ UX Maturity càng cao thì designer càng [MEDICAL_DATA…" at bounding box center [263, 329] width 476 height 88
click at [447, 352] on p "Điều này gợi ý rằng mức độ UX Maturity càng cao thì designer càng [MEDICAL_DATA…" at bounding box center [263, 329] width 476 height 88
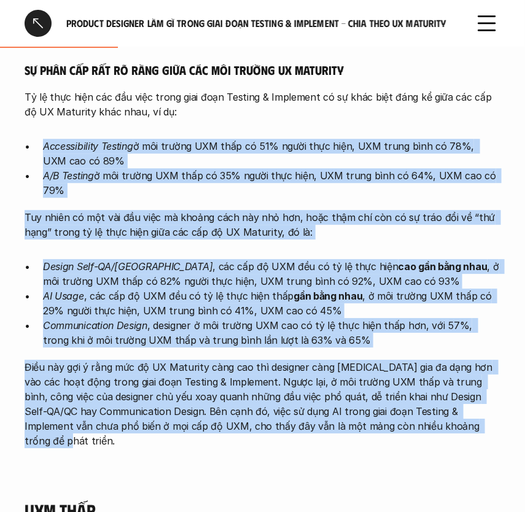
scroll to position [589, 0]
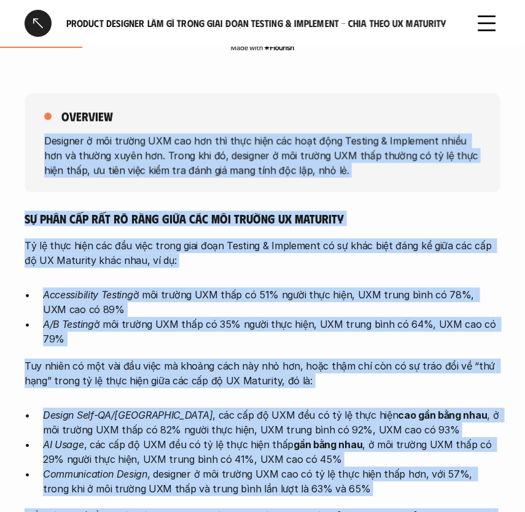
drag, startPoint x: 446, startPoint y: 353, endPoint x: 41, endPoint y: 131, distance: 461.9
click at [41, 131] on div "overview Designer ở môi trường UXM cao hơn thì thực hiện các hoạt động Testing …" at bounding box center [263, 351] width 476 height 565
copy div "Loremips d sit ametco ADI eli sed doe temp inci utl etdo magn Aliquae & Adminim…"
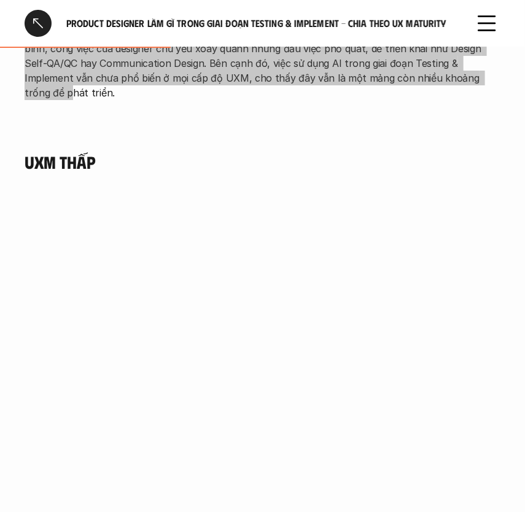
scroll to position [1148, 0]
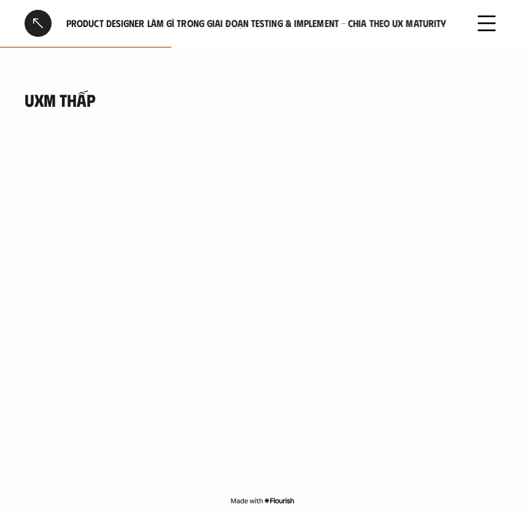
click at [99, 90] on h4 "UXM thấp" at bounding box center [263, 100] width 476 height 21
click at [95, 90] on h4 "UXM thấp" at bounding box center [263, 100] width 476 height 21
drag, startPoint x: 93, startPoint y: 83, endPoint x: 27, endPoint y: 88, distance: 65.8
click at [27, 90] on h4 "UXM thấp" at bounding box center [263, 100] width 476 height 21
copy h4 "UXM thấp"
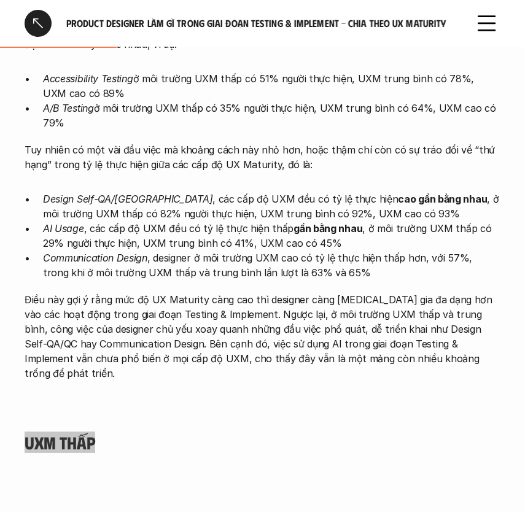
scroll to position [812, 0]
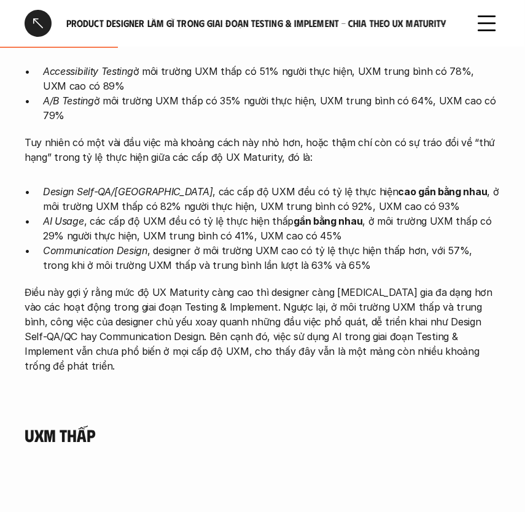
click at [169, 325] on p "Điều này gợi ý rằng mức độ UX Maturity càng cao thì designer càng [MEDICAL_DATA…" at bounding box center [263, 329] width 476 height 88
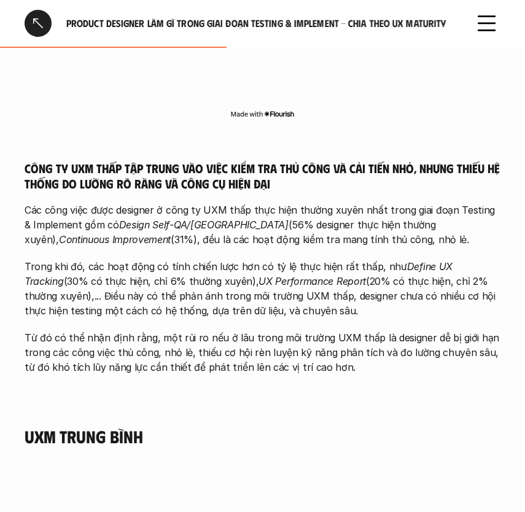
scroll to position [1538, 0]
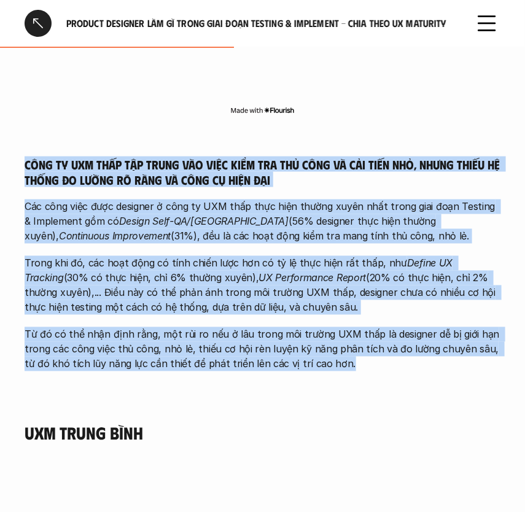
drag, startPoint x: 27, startPoint y: 145, endPoint x: 374, endPoint y: 368, distance: 412.6
click at [374, 368] on div "Công ty UXM thấp tập trung vào việc kiểm tra thủ công và cải tiến nhỏ, nhưng th…" at bounding box center [263, 270] width 476 height 276
copy div "Lore ip DOL sita con adipi eli sedd eius tem inc utla et dol magn ali, enima mi…"
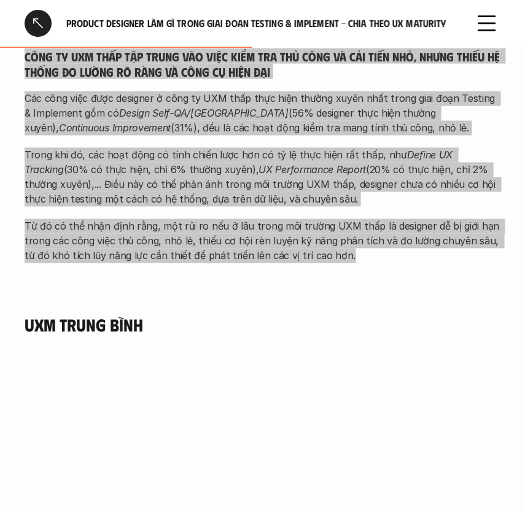
scroll to position [1649, 0]
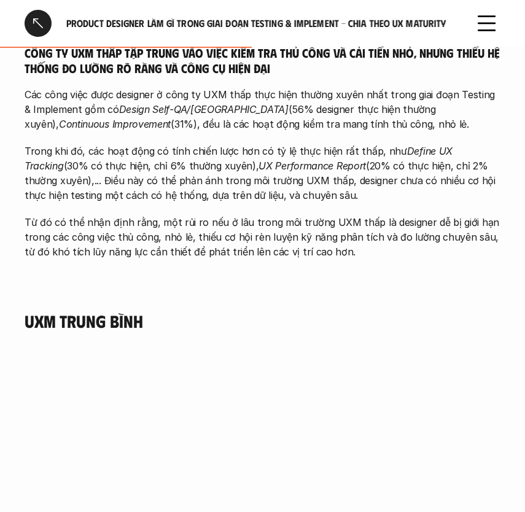
click at [25, 311] on h4 "UXM trung bình" at bounding box center [263, 321] width 476 height 21
drag, startPoint x: 24, startPoint y: 300, endPoint x: 152, endPoint y: 301, distance: 127.6
click at [152, 301] on div "All UXM Levels overview Designer ở môi trường UXM cao hơn thì thực hiện các hoạ…" at bounding box center [262, 139] width 525 height 3162
copy h4 "UXM trung bình"
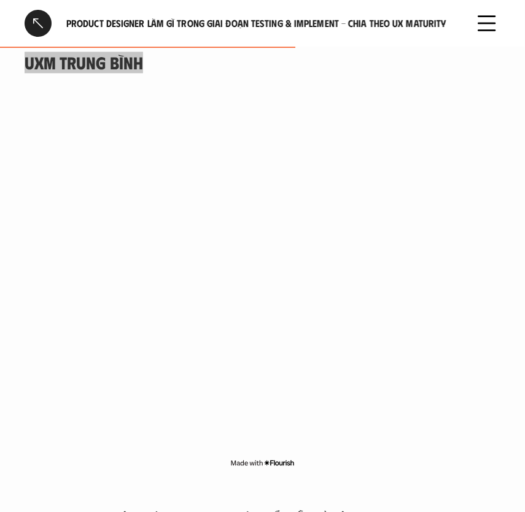
scroll to position [1928, 0]
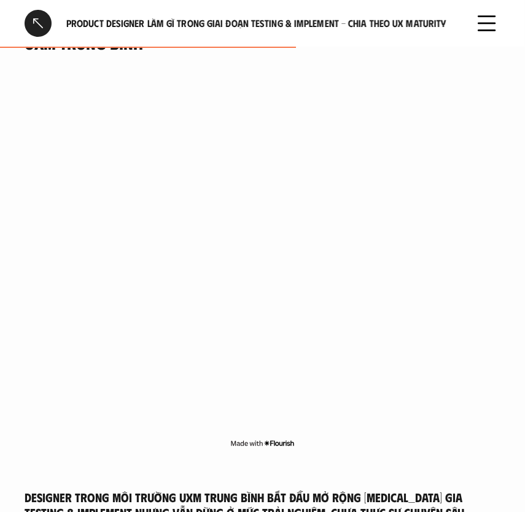
click at [282, 489] on h5 "Designer trong môi trường UXM trung bình bắt đầu mở rộng [MEDICAL_DATA] gia Tes…" at bounding box center [263, 504] width 476 height 31
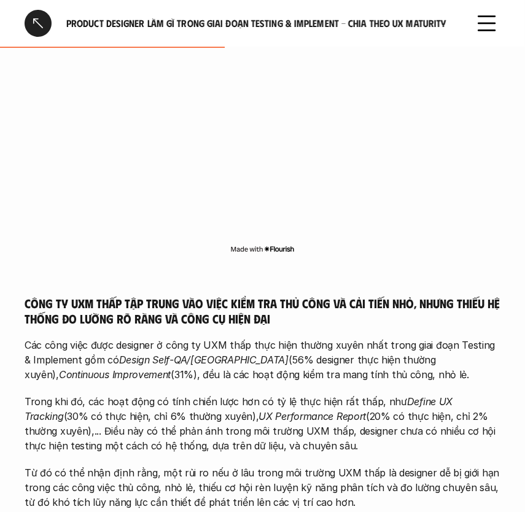
scroll to position [1482, 0]
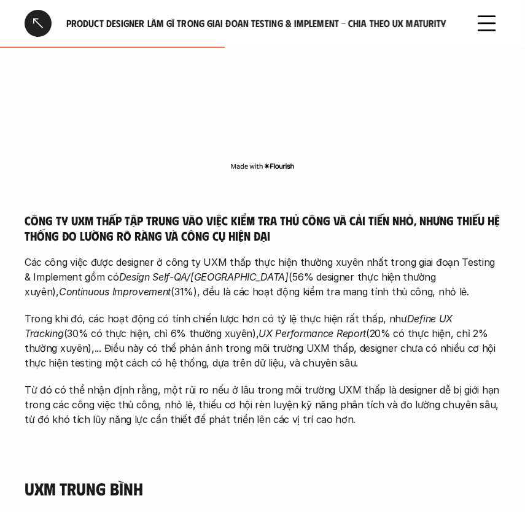
click at [376, 332] on p "Trong khi đó, các hoạt động có tính chiến lược hơn có tỷ lệ thực hiện rất thấp,…" at bounding box center [263, 341] width 476 height 59
click at [387, 320] on p "Trong khi đó, các hoạt động có tính chiến lược hơn có tỷ lệ thực hiện rất thấp,…" at bounding box center [263, 341] width 476 height 59
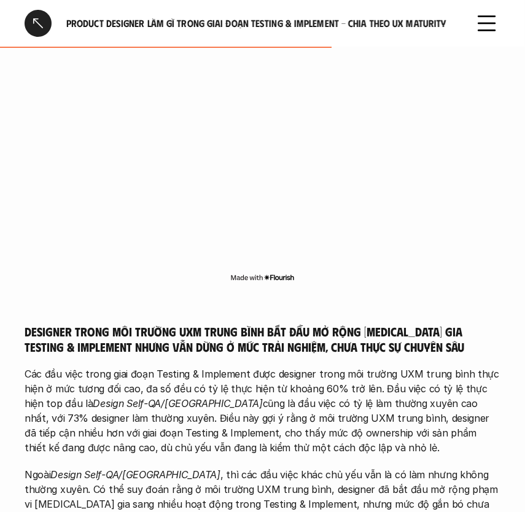
scroll to position [2151, 0]
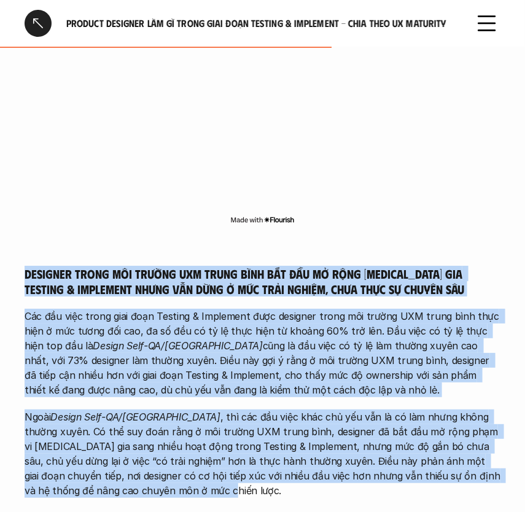
drag, startPoint x: 23, startPoint y: 256, endPoint x: 134, endPoint y: 476, distance: 246.2
copy div "Loremips dolor sit ametco ADI elits doei tem inc ut labo etdo mag Aliquae & Adm…"
click at [468, 379] on p "Các đầu việc trong giai đoạn Testing & Implement được designer trong môi trường…" at bounding box center [263, 353] width 476 height 88
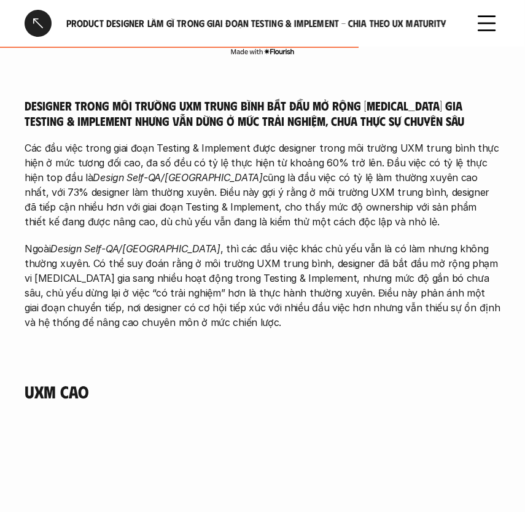
scroll to position [2319, 0]
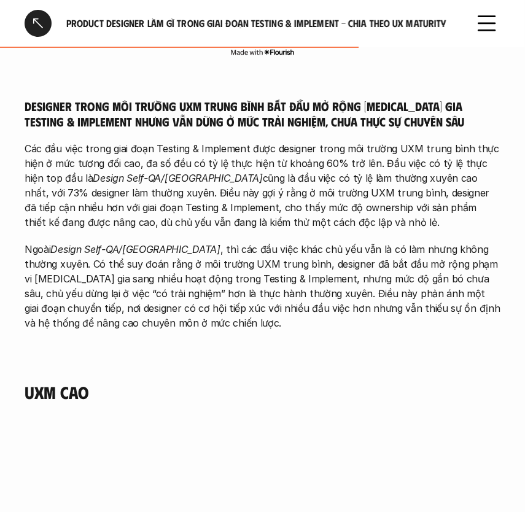
click at [157, 245] on p "Ngoài Design Self-QA/[GEOGRAPHIC_DATA] , thì các đầu việc khác chủ yếu vẫn là c…" at bounding box center [263, 286] width 476 height 88
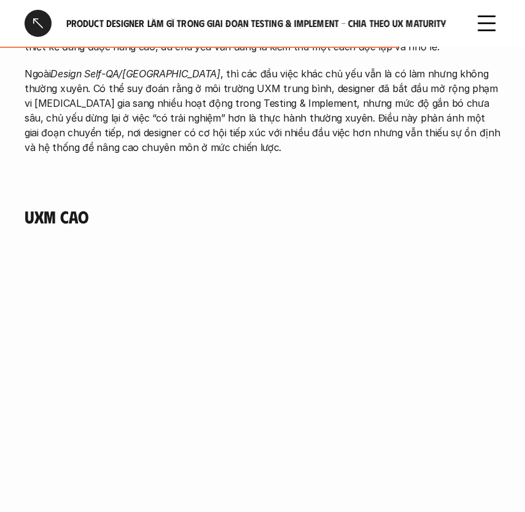
scroll to position [2486, 0]
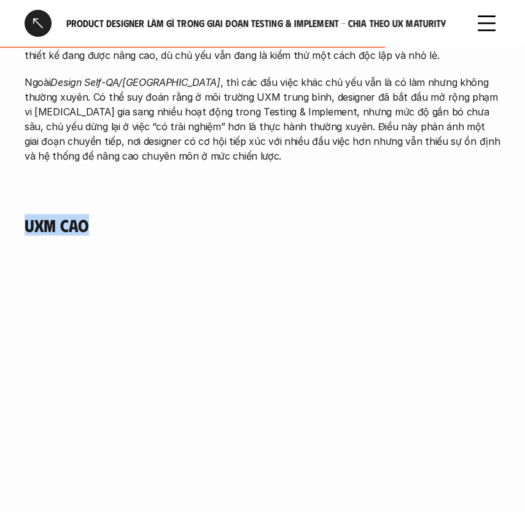
drag, startPoint x: 96, startPoint y: 209, endPoint x: 23, endPoint y: 209, distance: 73.0
copy h4 "UXM cao"
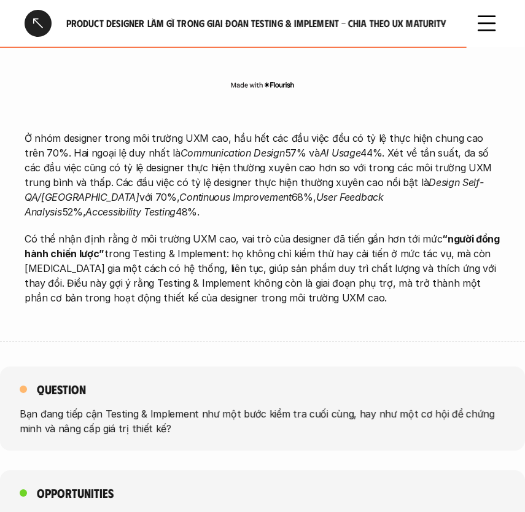
scroll to position [3044, 0]
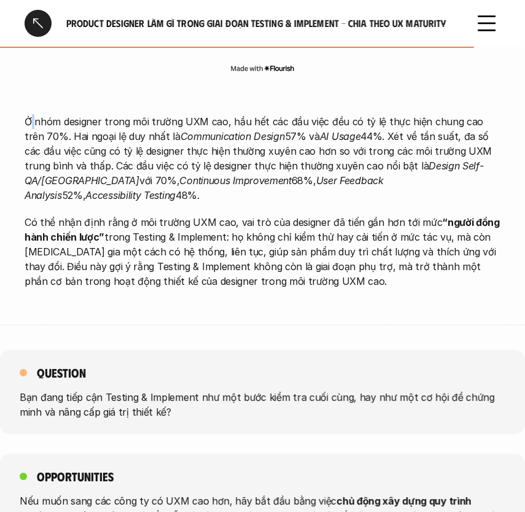
click at [31, 114] on p "Ở nhóm designer trong môi trường UXM cao, hầu hết các đầu việc đều có tỷ lệ thự…" at bounding box center [263, 158] width 476 height 88
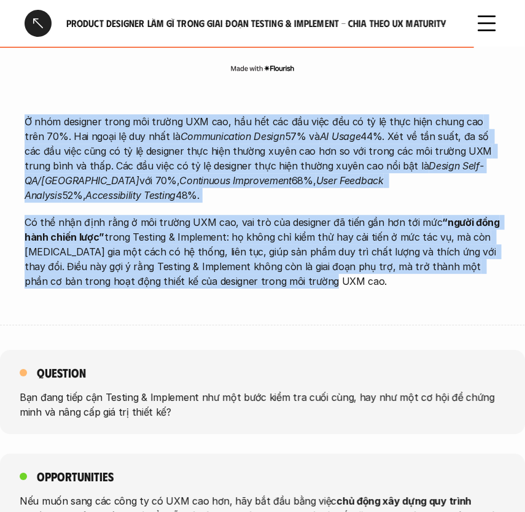
drag, startPoint x: 23, startPoint y: 106, endPoint x: 301, endPoint y: 263, distance: 319.8
copy div "L ipsu dolorsit ametc adi elitse DOE tem, inc utl etd mag aliq eni ad mi ve qui…"
click at [328, 239] on p "Có thể nhận định rằng ở môi trường UXM cao, vai trò của designer đã tiến gần hơ…" at bounding box center [263, 252] width 476 height 74
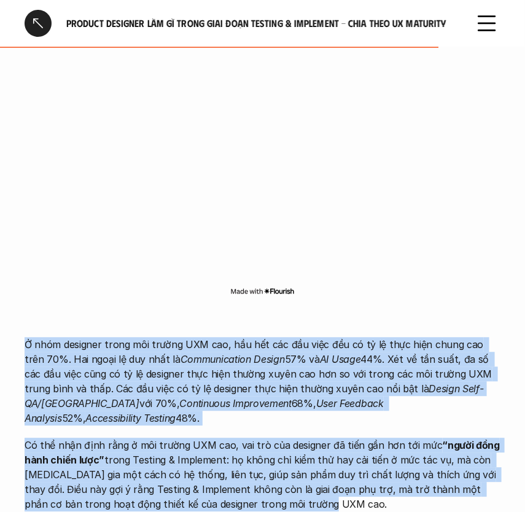
scroll to position [2821, 0]
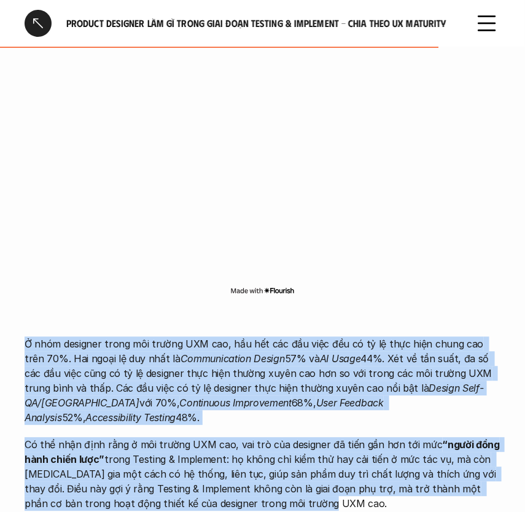
click at [320, 337] on p "Ở nhóm designer trong môi trường UXM cao, hầu hết các đầu việc đều có tỷ lệ thự…" at bounding box center [263, 381] width 476 height 88
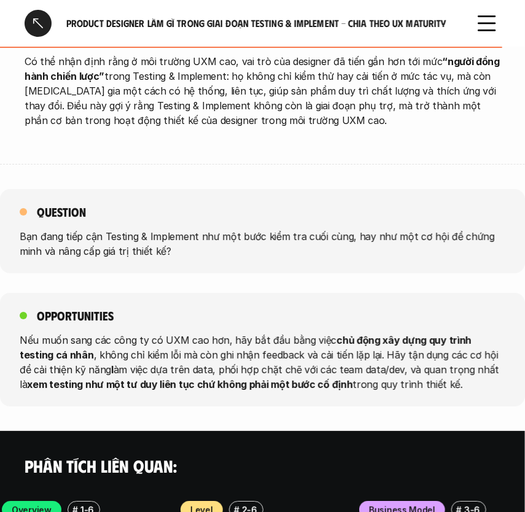
scroll to position [3267, 0]
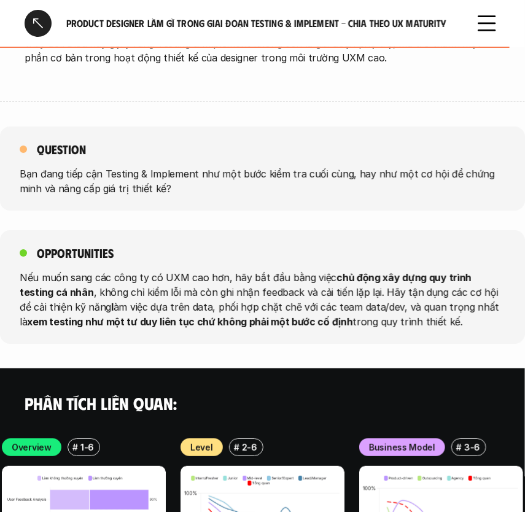
drag, startPoint x: 36, startPoint y: 222, endPoint x: 429, endPoint y: 302, distance: 400.9
click at [429, 302] on div "Opportunities Nếu muốn sang các công ty có UXM cao hơn, hãy bắt đầu bằng việc c…" at bounding box center [262, 287] width 525 height 114
copy div "Opportunities Nếu muốn sang các công ty có UXM cao hơn, hãy bắt đầu bằng việc c…"
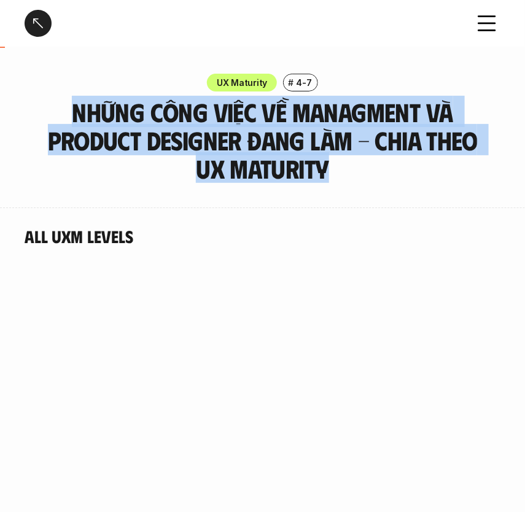
drag, startPoint x: 74, startPoint y: 106, endPoint x: 382, endPoint y: 164, distance: 312.9
click at [383, 165] on h3 "Những công việc về Managment và Product Designer đang làm - Chia theo UX Maturi…" at bounding box center [262, 140] width 446 height 85
copy h3 "Những công việc về Managment và Product Designer đang làm - Chia theo UX Maturi…"
click at [375, 179] on h3 "Những công việc về Managment và Product Designer đang làm - Chia theo UX Maturi…" at bounding box center [262, 140] width 446 height 85
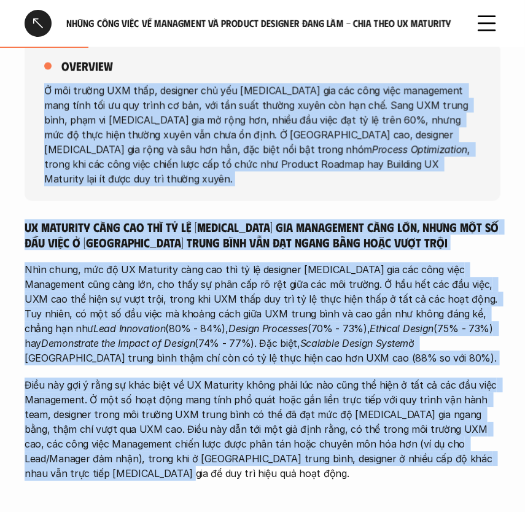
scroll to position [695, 0]
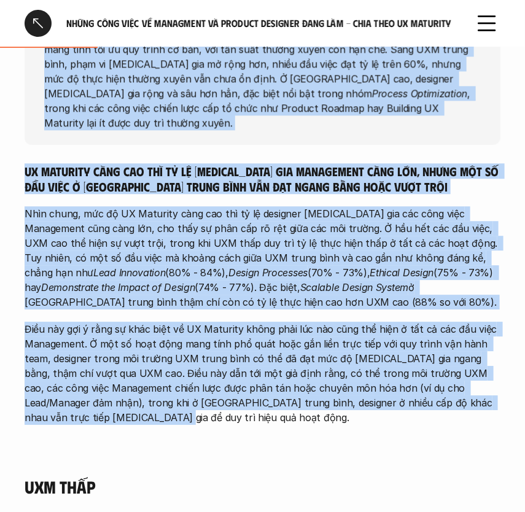
drag, startPoint x: 43, startPoint y: 167, endPoint x: 263, endPoint y: 411, distance: 328.5
click at [263, 411] on div "overview Ở môi trường UXM thấp, designer chủ yếu tham gia các công việc managem…" at bounding box center [263, 212] width 476 height 499
copy div "Ở môi trường UXM thấp, designer chủ yếu tham gia các công việc management mang …"
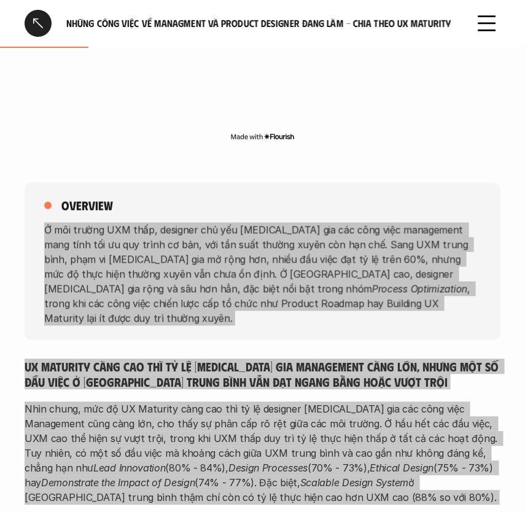
scroll to position [639, 0]
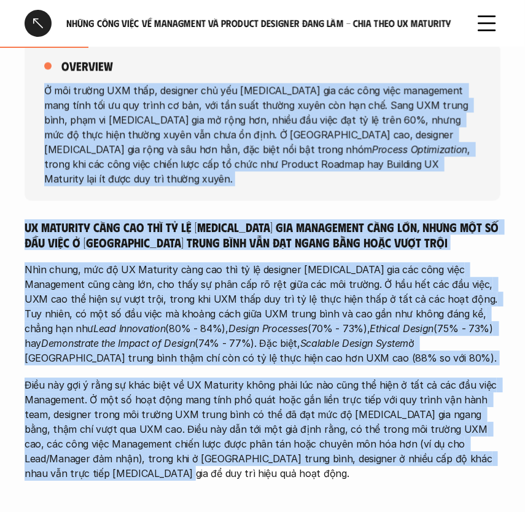
click at [296, 238] on div "UX Maturity càng cao thì tỷ lệ tham gia Management càng lớn, nhưng một số đầu v…" at bounding box center [263, 349] width 476 height 261
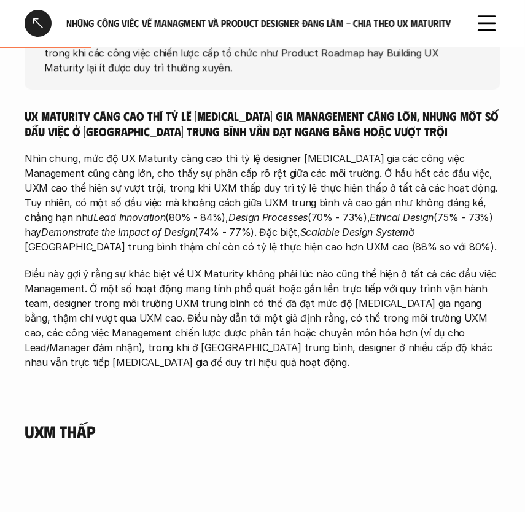
scroll to position [751, 0]
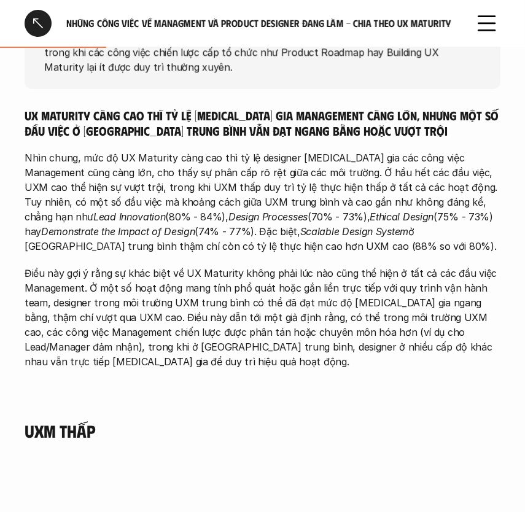
click at [207, 266] on p "Điều này gợi ý rằng sự khác biệt về UX Maturity không phải lúc nào cũng thể hiệ…" at bounding box center [263, 317] width 476 height 103
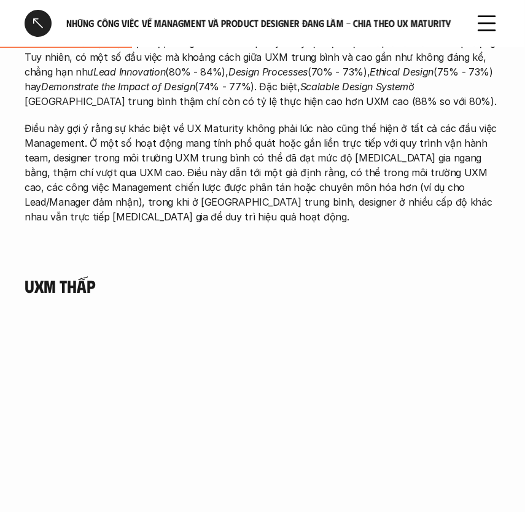
scroll to position [919, 0]
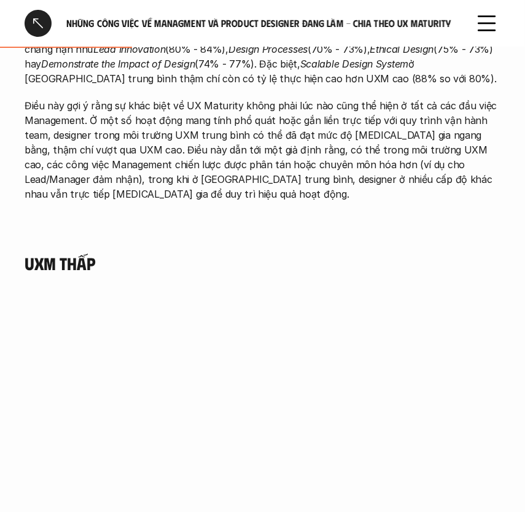
click at [68, 253] on h4 "UXM thấp" at bounding box center [263, 263] width 476 height 21
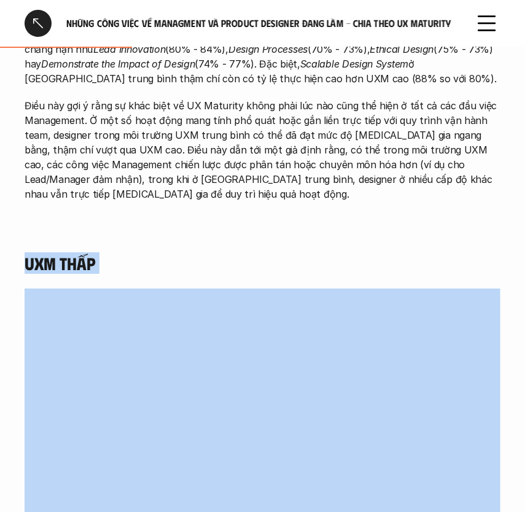
click at [68, 253] on h4 "UXM thấp" at bounding box center [263, 263] width 476 height 21
copy h4 "UXM thấp"
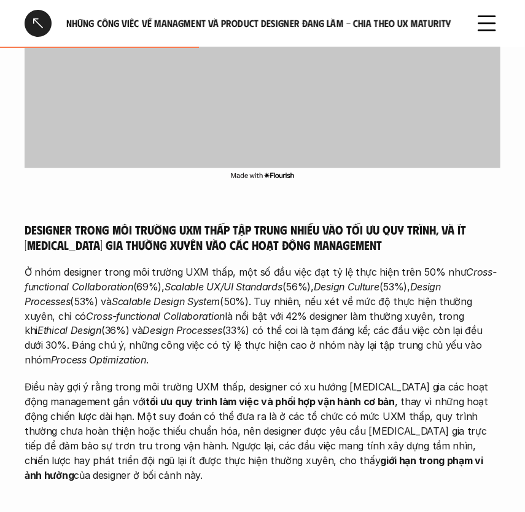
scroll to position [1421, 0]
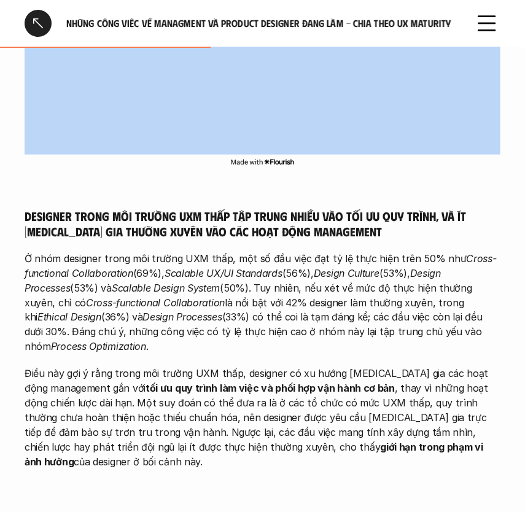
drag, startPoint x: 20, startPoint y: 196, endPoint x: 503, endPoint y: 442, distance: 541.7
click at [503, 442] on div "All UXM Levels overview Ở môi trường UXM thấp, designer chủ yếu tham gia các cô…" at bounding box center [262, 422] width 525 height 3271
copy div "Designer trong môi trường UXM thấp tập trung nhiều vào tối ưu quy trình, và ít …"
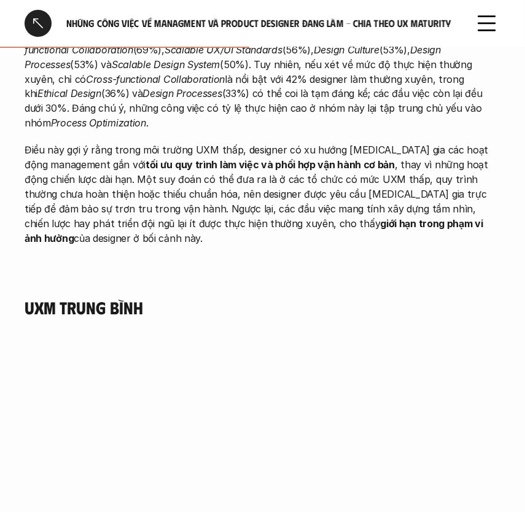
scroll to position [1811, 0]
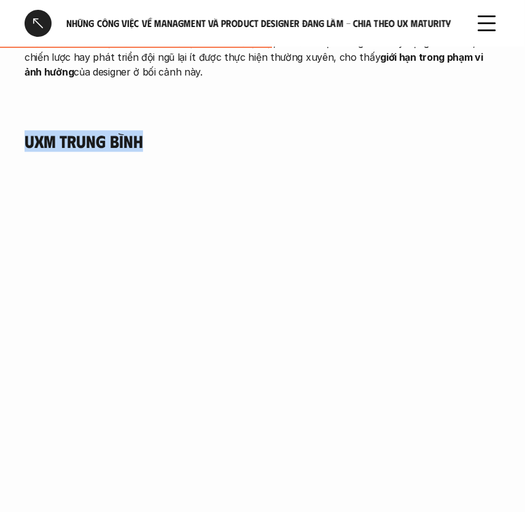
drag, startPoint x: 152, startPoint y: 110, endPoint x: 28, endPoint y: 107, distance: 124.0
click at [28, 131] on h4 "UXM trung bình" at bounding box center [263, 141] width 476 height 21
copy h4 "UXM trung bình"
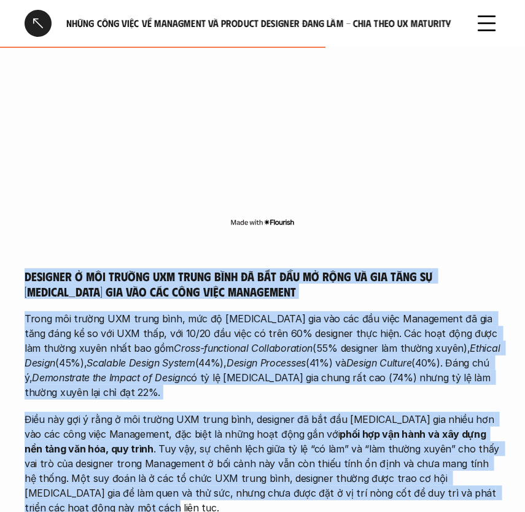
scroll to position [2174, 0]
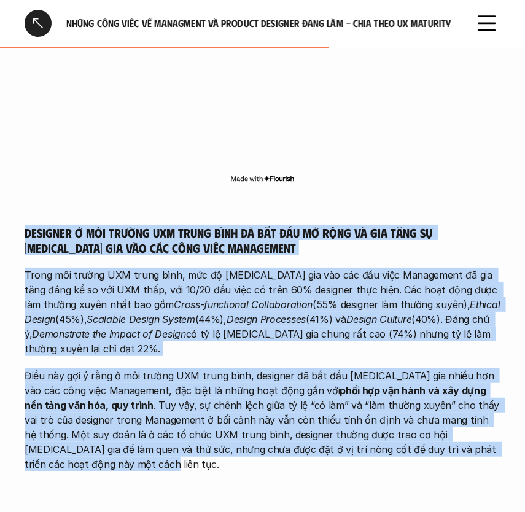
drag, startPoint x: 25, startPoint y: 339, endPoint x: 442, endPoint y: 422, distance: 425.4
click at [442, 422] on div "Designer ở môi trường UXM trung bình đã bắt đầu mở rộng và gia tăng sự tham gia…" at bounding box center [263, 348] width 476 height 247
copy div "Designer ở môi trường UXM trung bình đã bắt đầu mở rộng và gia tăng sự tham gia…"
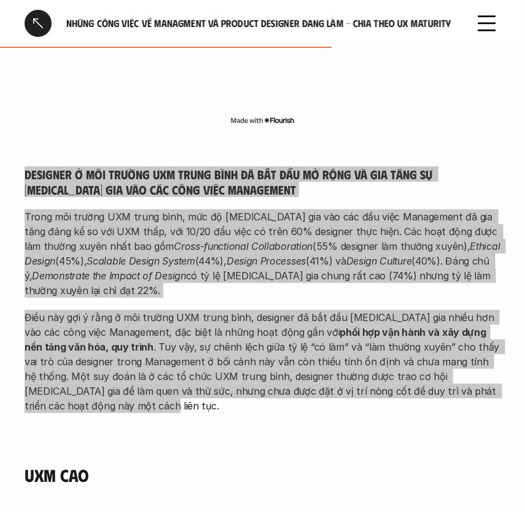
scroll to position [2285, 0]
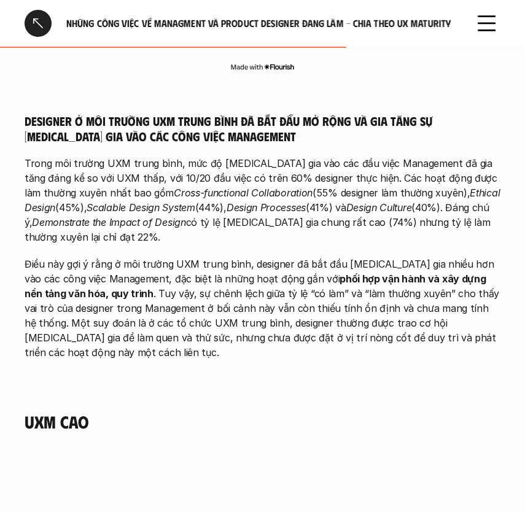
click at [83, 411] on h4 "UXM cao" at bounding box center [263, 421] width 476 height 21
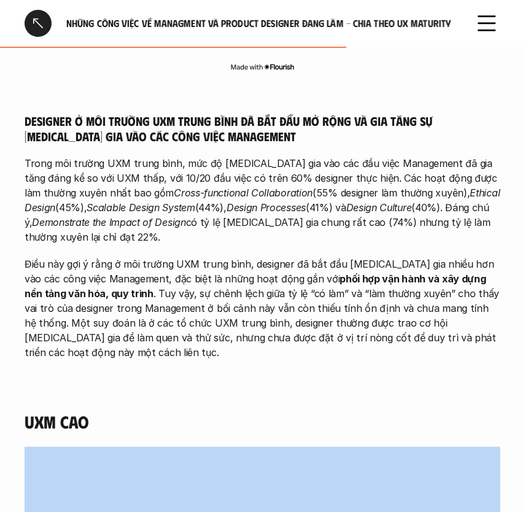
click at [83, 411] on h4 "UXM cao" at bounding box center [263, 421] width 476 height 21
copy h4 "UXM cao"
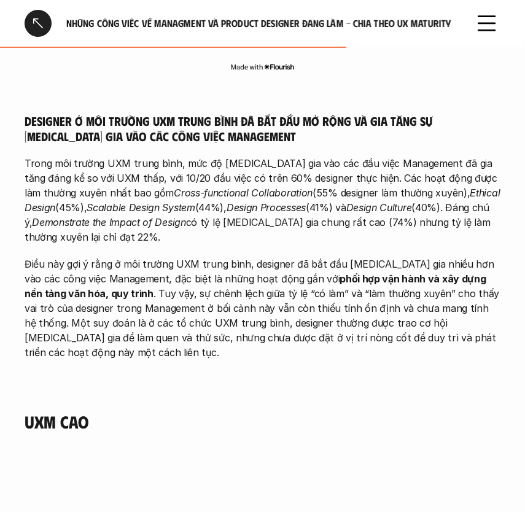
click at [145, 295] on p "Điều này gợi ý rằng ở môi trường UXM trung bình, designer đã bắt đầu tham gia n…" at bounding box center [263, 308] width 476 height 103
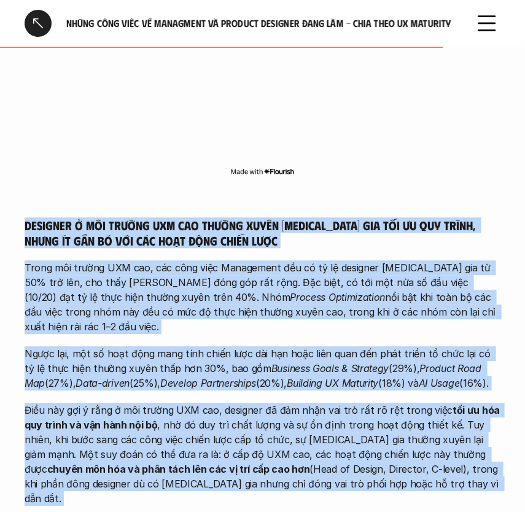
scroll to position [2976, 0]
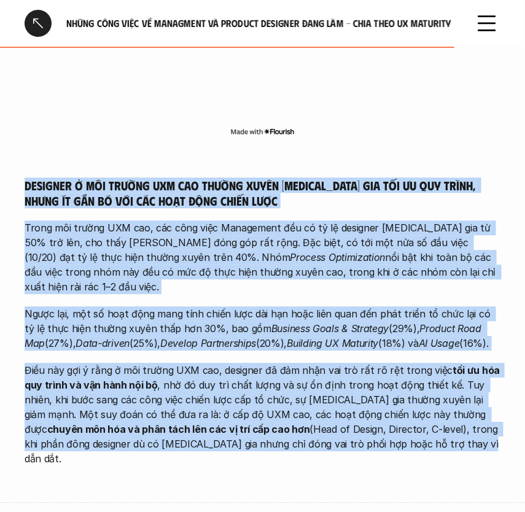
drag, startPoint x: 25, startPoint y: 382, endPoint x: 386, endPoint y: 385, distance: 360.8
click at [386, 385] on div "Designer ở môi trường UXM cao thường xuyên tham gia tối ưu quy trình, nhưng ít …" at bounding box center [263, 321] width 476 height 288
copy div "Designer ở môi trường UXM cao thường xuyên tham gia tối ưu quy trình, nhưng ít …"
click at [271, 322] on em "Business Goals & Strategy" at bounding box center [330, 328] width 118 height 12
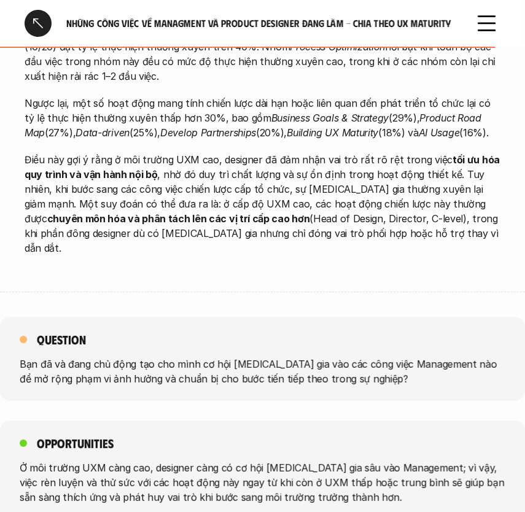
scroll to position [3255, 0]
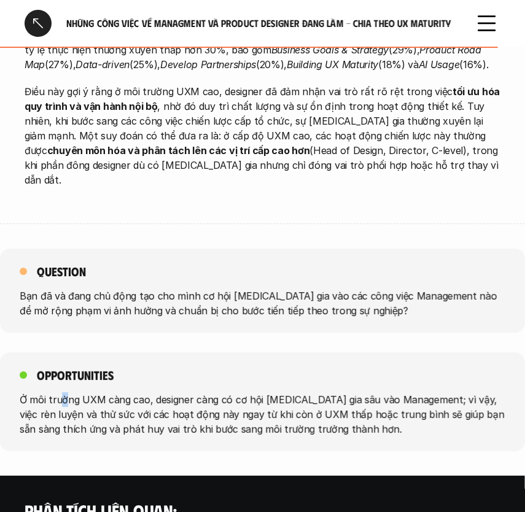
click at [64, 392] on p "Ở môi trường UXM càng cao, designer càng có cơ hội tham gia sâu vào Management;…" at bounding box center [262, 414] width 485 height 44
click at [29, 392] on p "Ở môi trường UXM càng cao, designer càng có cơ hội tham gia sâu vào Management;…" at bounding box center [262, 414] width 485 height 44
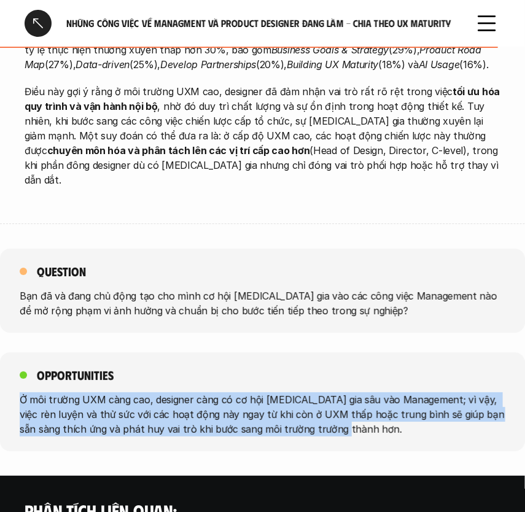
drag, startPoint x: 20, startPoint y: 326, endPoint x: 330, endPoint y: 348, distance: 310.7
click at [330, 392] on p "Ở môi trường UXM càng cao, designer càng có cơ hội tham gia sâu vào Management;…" at bounding box center [262, 414] width 485 height 44
copy p "Ở môi trường UXM càng cao, designer càng có cơ hội tham gia sâu vào Management;…"
click at [112, 392] on p "Ở môi trường UXM càng cao, designer càng có cơ hội tham gia sâu vào Management;…" at bounding box center [262, 414] width 485 height 44
copy p "Ở môi trường UXM càng cao, designer càng có cơ hội tham gia sâu vào Management;…"
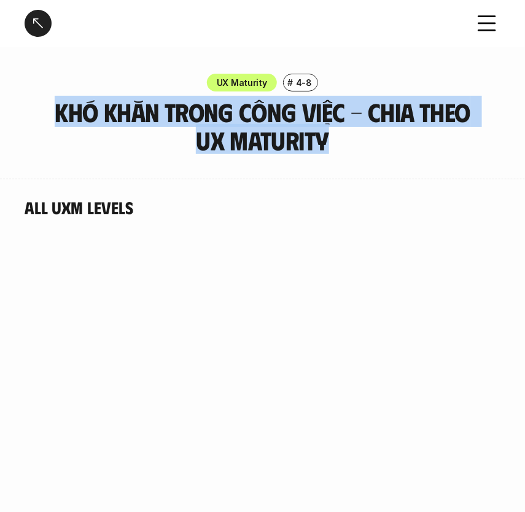
drag, startPoint x: 353, startPoint y: 134, endPoint x: 55, endPoint y: 117, distance: 298.8
click at [55, 117] on h3 "Khó khăn trong công việc - Chia theo UX Maturity" at bounding box center [262, 126] width 446 height 56
copy h3 "Khó khăn trong công việc - Chia theo UX Maturity"
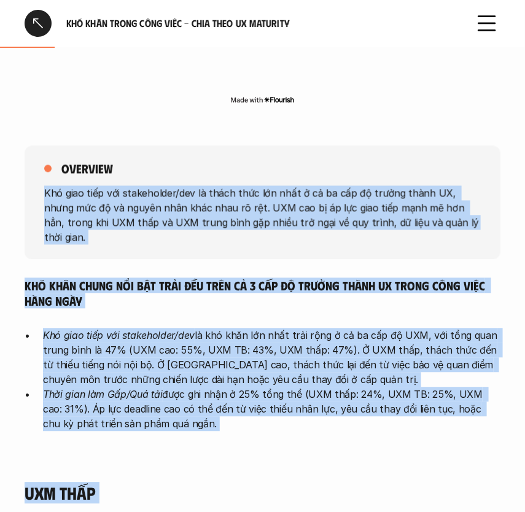
scroll to position [569, 0]
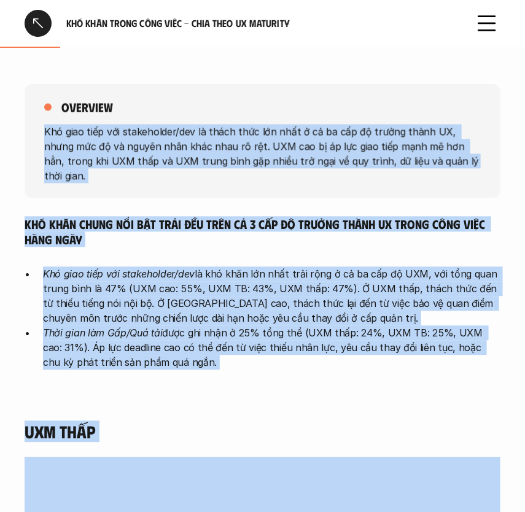
drag, startPoint x: 44, startPoint y: 309, endPoint x: 375, endPoint y: 352, distance: 333.5
click at [375, 352] on div "overview Khó giao tiếp với stakeholder/[PERSON_NAME] là thách thức lớn nhất ở c…" at bounding box center [263, 233] width 476 height 347
copy div "Lor ipsu dolo sit ametconsect/adi el seddo eius tem inci u la et dol ma aliqua …"
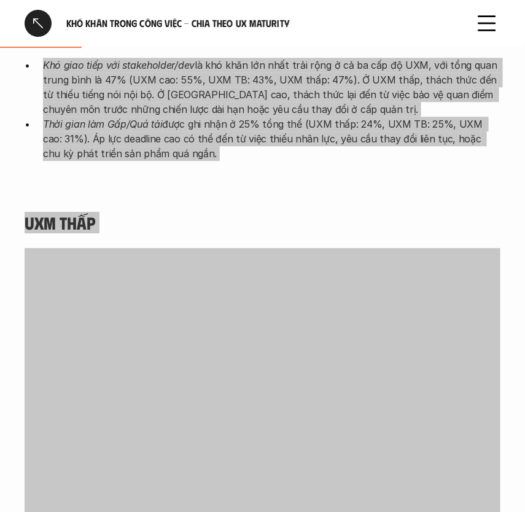
scroll to position [848, 0]
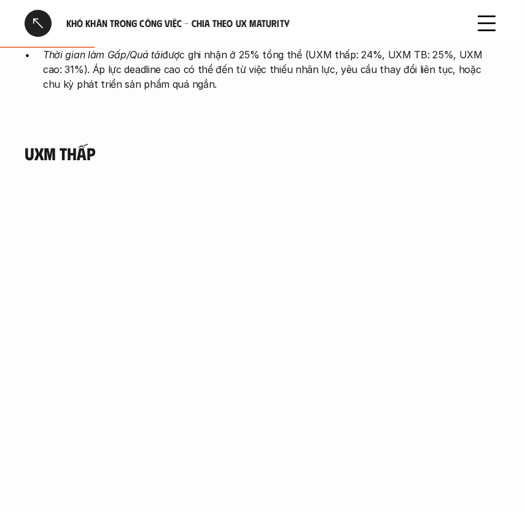
click at [86, 143] on h4 "UXM Thấp" at bounding box center [263, 153] width 476 height 21
click at [84, 143] on h4 "UXM Thấp" at bounding box center [263, 153] width 476 height 21
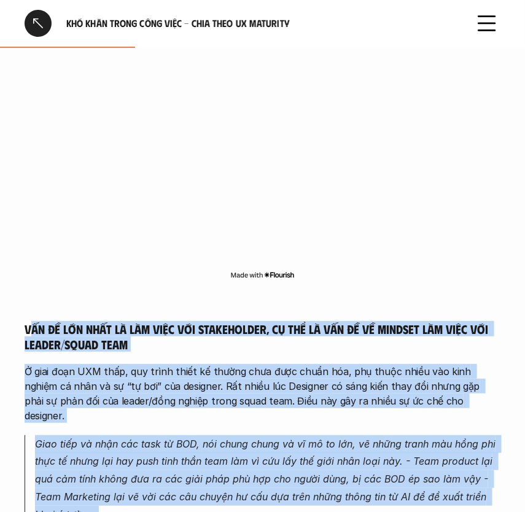
scroll to position [1179, 0]
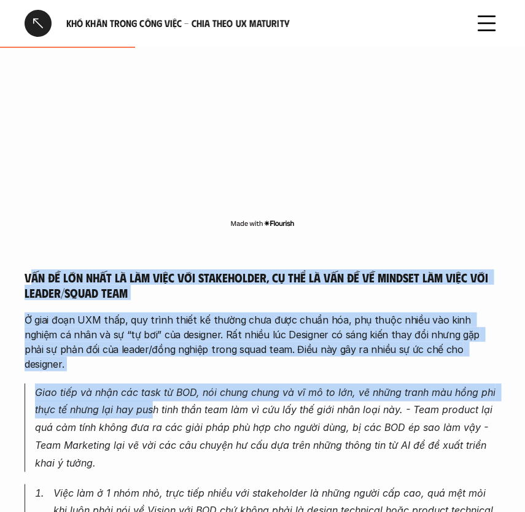
drag, startPoint x: 31, startPoint y: 304, endPoint x: 151, endPoint y: 368, distance: 135.9
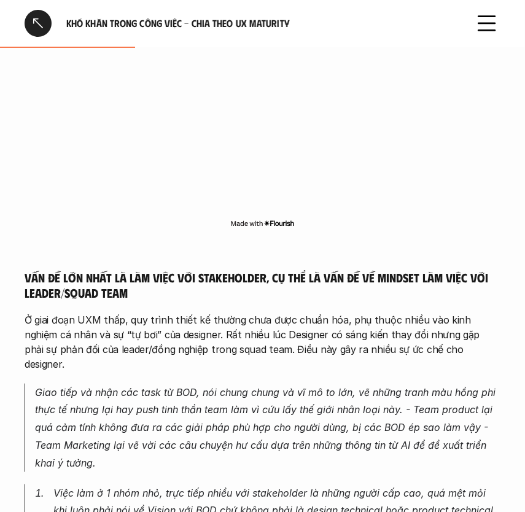
click at [26, 269] on h5 "Vấn đề lớn nhất là làm việc với stakeholder, cụ thể là vấn đề về mindset làm vi…" at bounding box center [263, 284] width 476 height 31
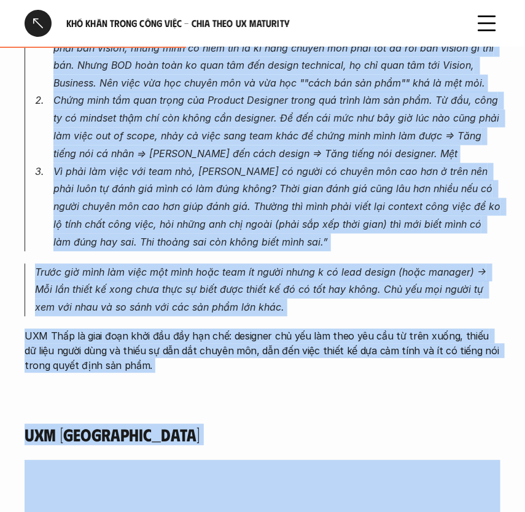
scroll to position [1688, 0]
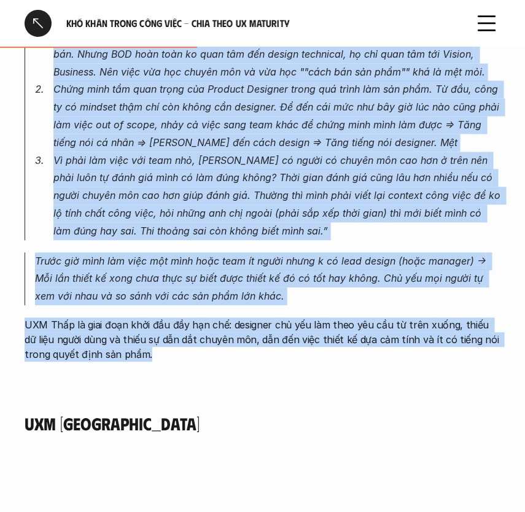
drag, startPoint x: 20, startPoint y: 258, endPoint x: 252, endPoint y: 347, distance: 248.1
copy div "Lor ip dol sita co adi elit sed doeiusmodte, in utl et dol ma al enimadm ven qu…"
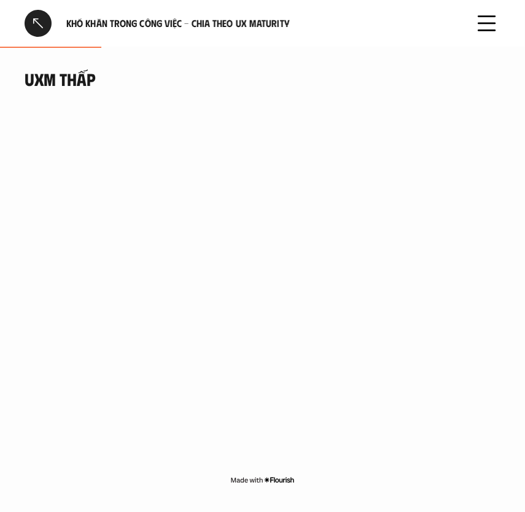
scroll to position [907, 0]
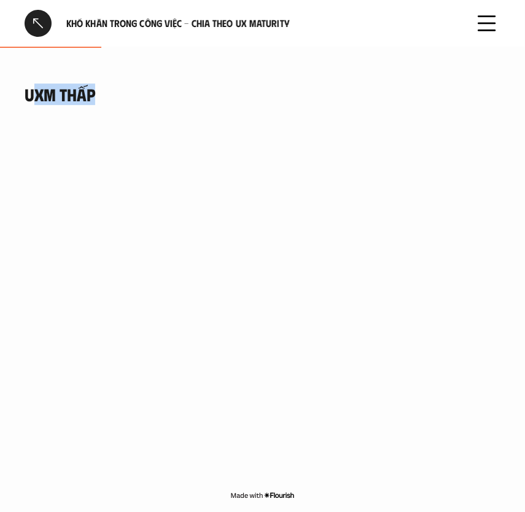
drag, startPoint x: 30, startPoint y: 76, endPoint x: 109, endPoint y: 81, distance: 79.3
click at [109, 84] on h4 "UXM Thấp" at bounding box center [263, 94] width 476 height 21
click at [108, 84] on h4 "UXM Thấp" at bounding box center [263, 94] width 476 height 21
click at [105, 84] on h4 "UXM Thấp" at bounding box center [263, 94] width 476 height 21
click at [92, 84] on h4 "UXM Thấp" at bounding box center [263, 94] width 476 height 21
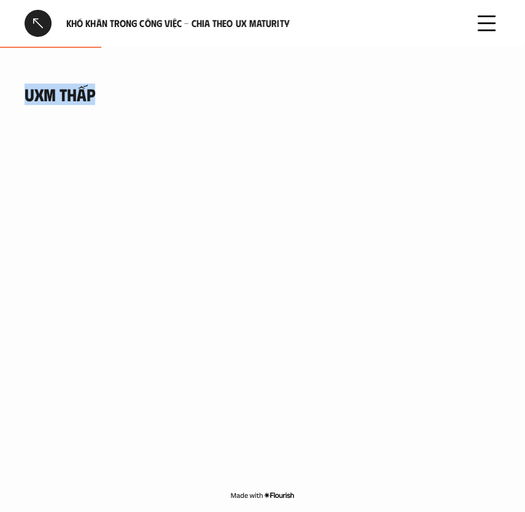
drag, startPoint x: 95, startPoint y: 77, endPoint x: 9, endPoint y: 79, distance: 85.9
copy h4 "UXM Thấp"
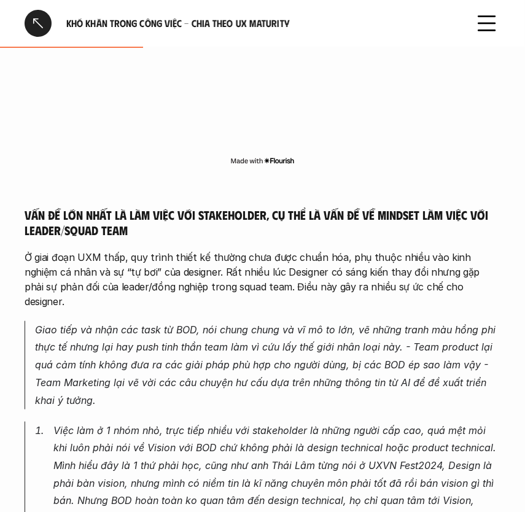
scroll to position [1297, 0]
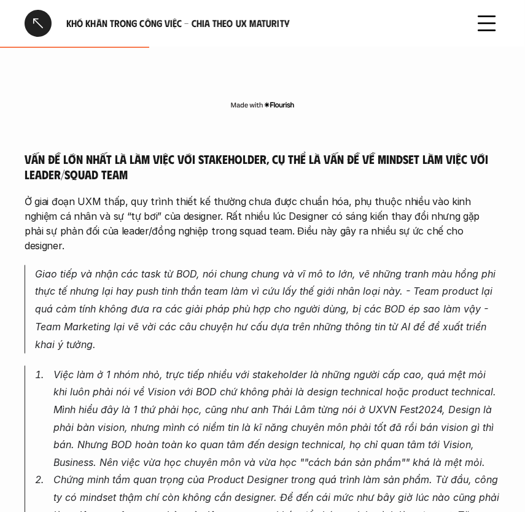
click at [49, 151] on h5 "Vấn đề lớn nhất là làm việc với stakeholder, cụ thể là vấn đề về mindset làm vi…" at bounding box center [263, 166] width 476 height 31
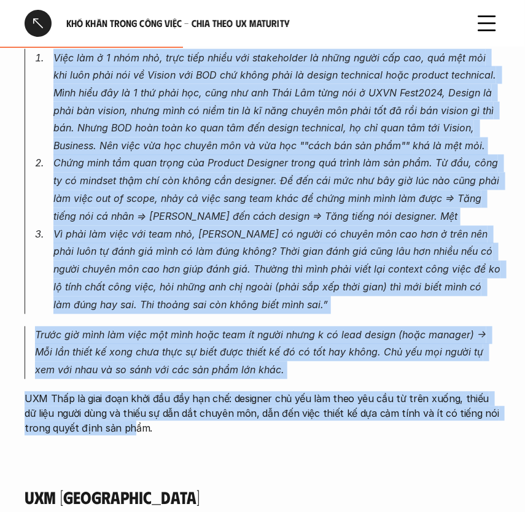
scroll to position [1688, 0]
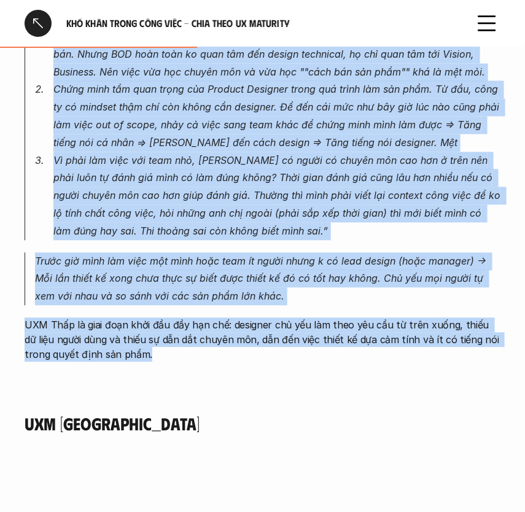
drag, startPoint x: 25, startPoint y: 142, endPoint x: 123, endPoint y: 337, distance: 218.4
click at [123, 337] on div "Vấn đề lớn nhất là làm việc với stakeholder, cụ thể là vấn đề về mindset làm vi…" at bounding box center [263, 67] width 476 height 663
copy div "Vấn đề lớn nhất là làm việc với stakeholder, cụ thể là vấn đề về mindset làm vi…"
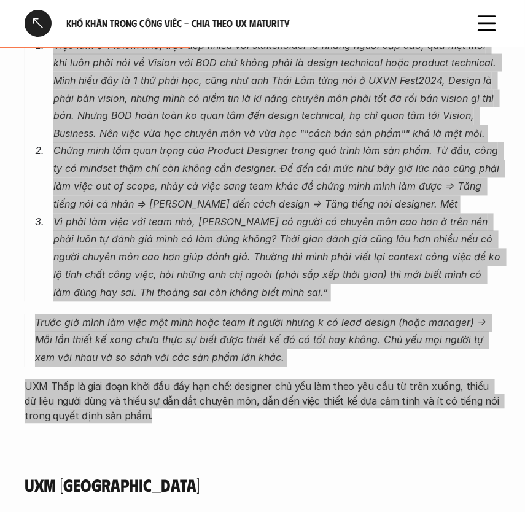
scroll to position [1632, 0]
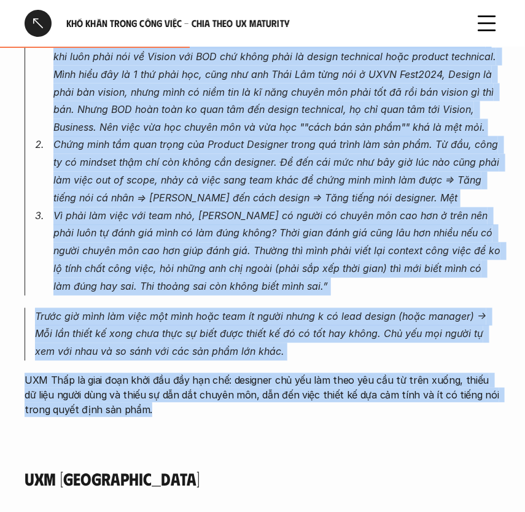
click at [64, 373] on p "UXM Thấp là giai đoạn khởi đầu đầy hạn chế: designer chủ yếu làm theo yêu cầu t…" at bounding box center [263, 395] width 476 height 44
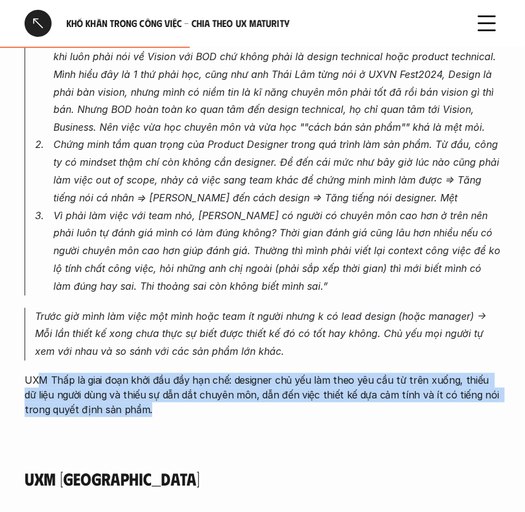
drag, startPoint x: 132, startPoint y: 380, endPoint x: 37, endPoint y: 352, distance: 99.2
click at [37, 373] on p "UXM Thấp là giai đoạn khởi đầu đầy hạn chế: designer chủ yếu làm theo yêu cầu t…" at bounding box center [263, 395] width 476 height 44
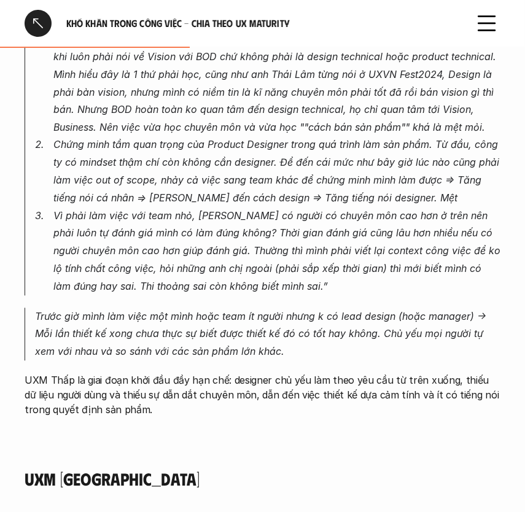
click at [26, 373] on p "UXM Thấp là giai đoạn khởi đầu đầy hạn chế: designer chủ yếu làm theo yêu cầu t…" at bounding box center [263, 395] width 476 height 44
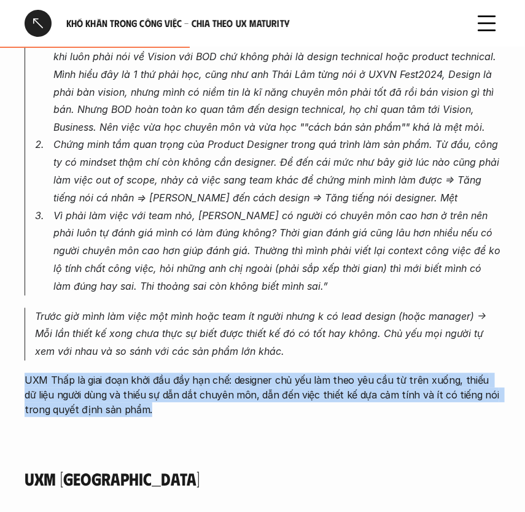
drag, startPoint x: 26, startPoint y: 352, endPoint x: 131, endPoint y: 377, distance: 107.9
click at [131, 377] on p "UXM Thấp là giai đoạn khởi đầu đầy hạn chế: designer chủ yếu làm theo yêu cầu t…" at bounding box center [263, 395] width 476 height 44
copy p "UXM Thấp là giai đoạn khởi đầu đầy hạn chế: designer chủ yếu làm theo yêu cầu t…"
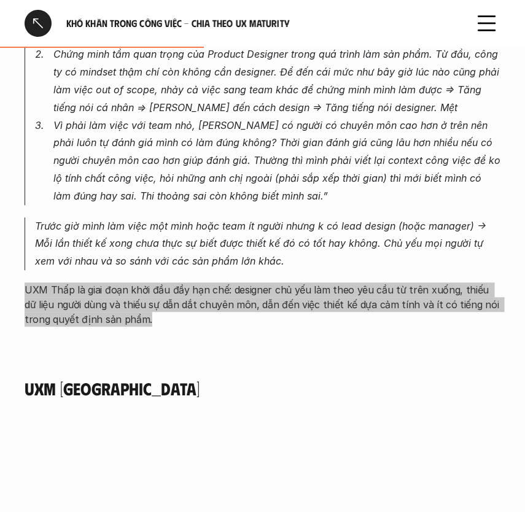
scroll to position [1743, 0]
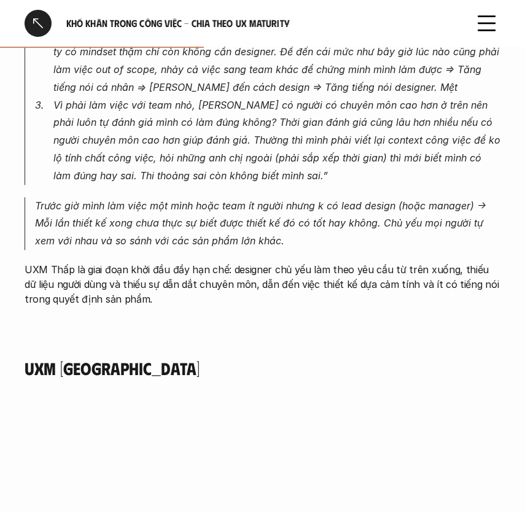
click at [153, 358] on h4 "UXM [GEOGRAPHIC_DATA]" at bounding box center [263, 368] width 476 height 21
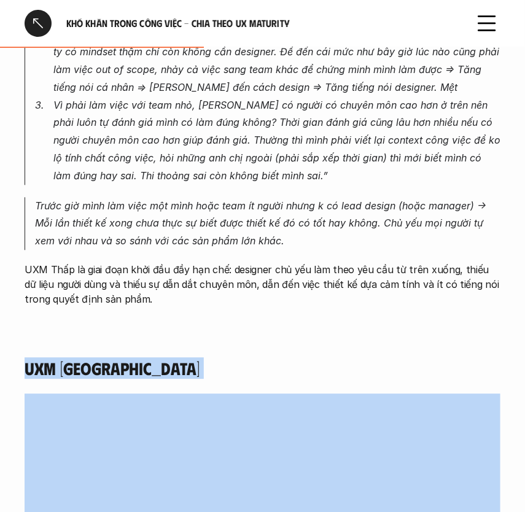
drag, startPoint x: 153, startPoint y: 328, endPoint x: 41, endPoint y: 333, distance: 112.4
click at [41, 358] on h4 "UXM [GEOGRAPHIC_DATA]" at bounding box center [263, 368] width 476 height 21
copy h4 "UXM [GEOGRAPHIC_DATA]"
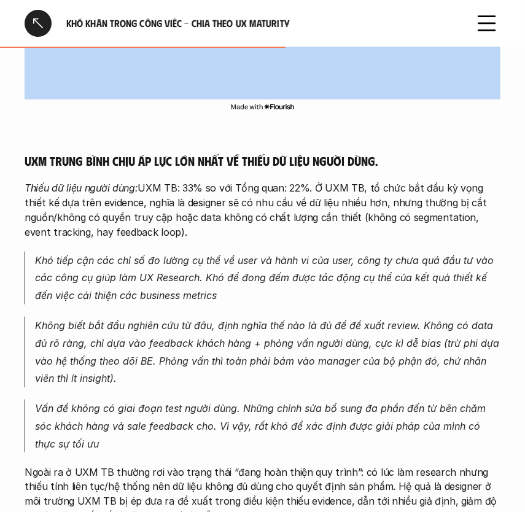
scroll to position [2413, 0]
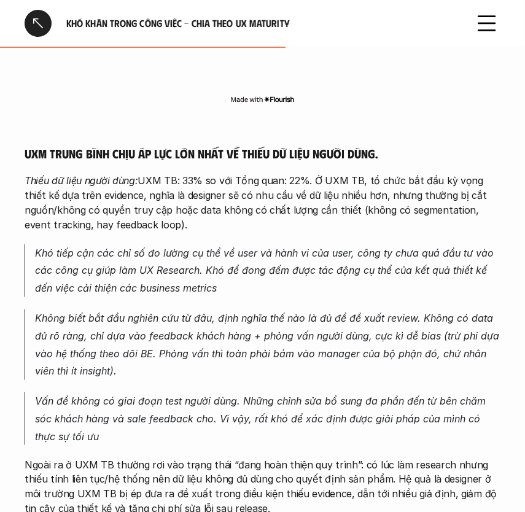
click at [29, 145] on h5 "UXM trung bình chịu áp lực lớn nhất về thiếu dữ liệu người dùng." at bounding box center [263, 152] width 476 height 15
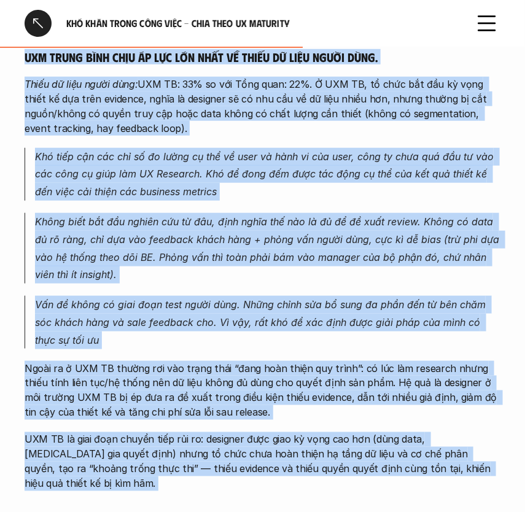
scroll to position [2590, 0]
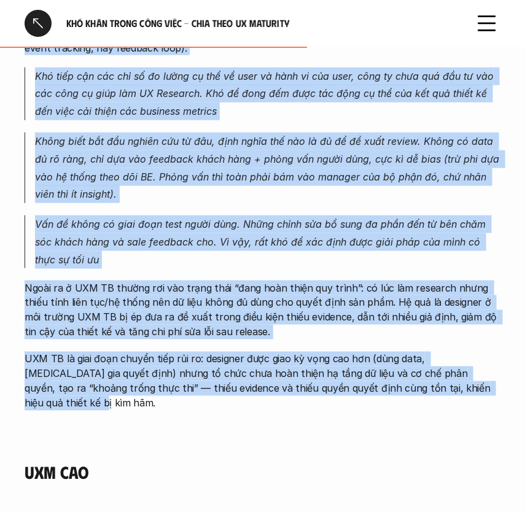
drag, startPoint x: 26, startPoint y: 123, endPoint x: 460, endPoint y: 357, distance: 492.3
click at [460, 357] on div "UXM trung bình chịu áp lực lớn nhất về thiếu dữ liệu người dùng. Thiếu dữ liệu …" at bounding box center [263, 190] width 476 height 442
copy div "UXM trung bình chịu áp lực lớn nhất về thiếu dữ liệu người dùng. Thiếu dữ liệu …"
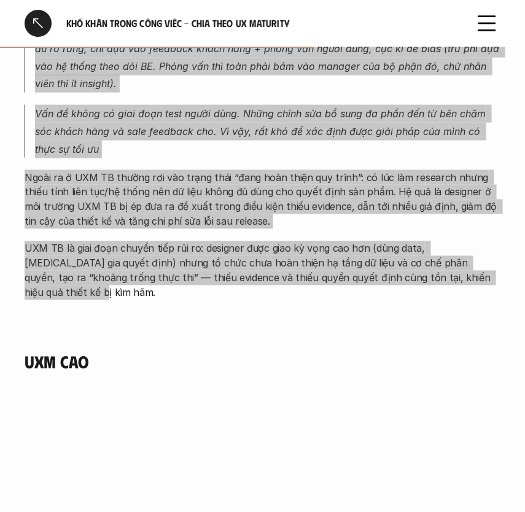
scroll to position [2701, 0]
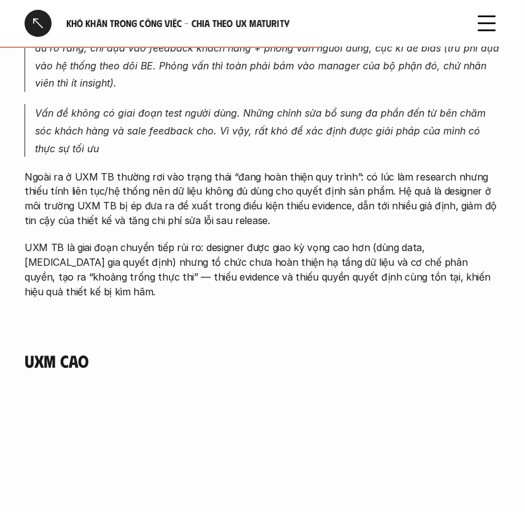
click at [59, 351] on h4 "UXM Cao" at bounding box center [263, 361] width 476 height 21
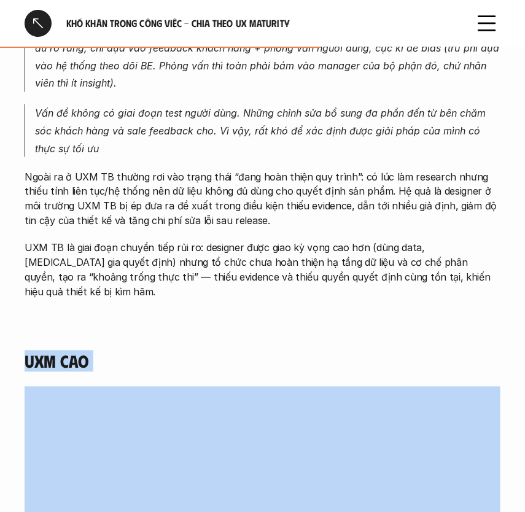
click at [59, 351] on h4 "UXM Cao" at bounding box center [263, 361] width 476 height 21
copy h4 "UXM Cao"
click at [209, 351] on h4 "UXM Cao" at bounding box center [263, 361] width 476 height 21
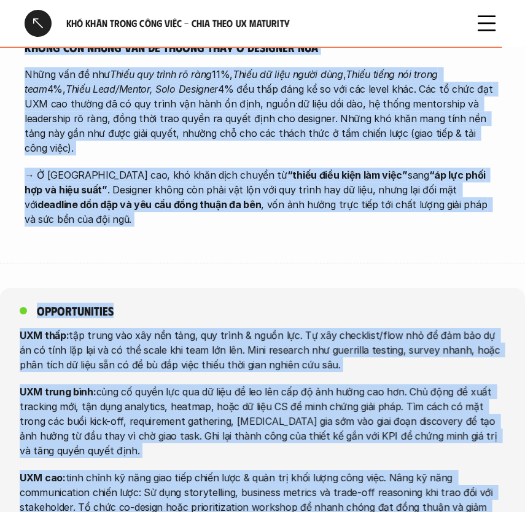
scroll to position [4222, 0]
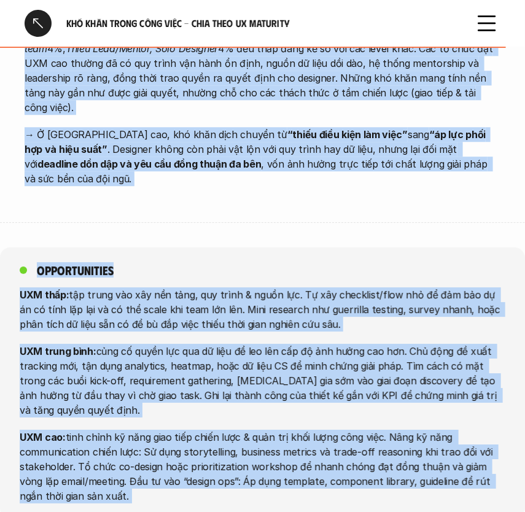
drag, startPoint x: 25, startPoint y: 213, endPoint x: 395, endPoint y: 401, distance: 415.8
copy div "Designer ở công ty UXM cao gặp vấn đề khi làm việc với các stakeholder ở vì phả…"
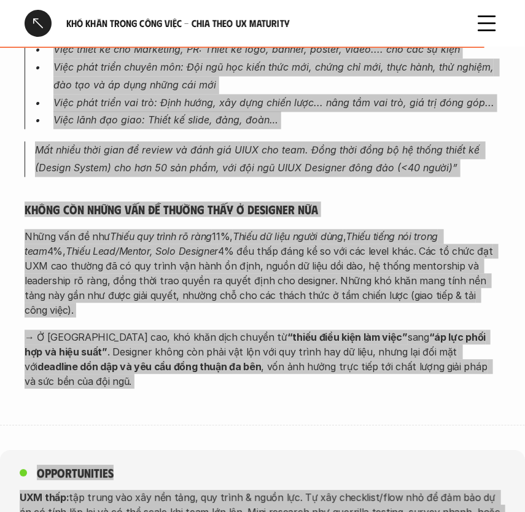
scroll to position [4110, 0]
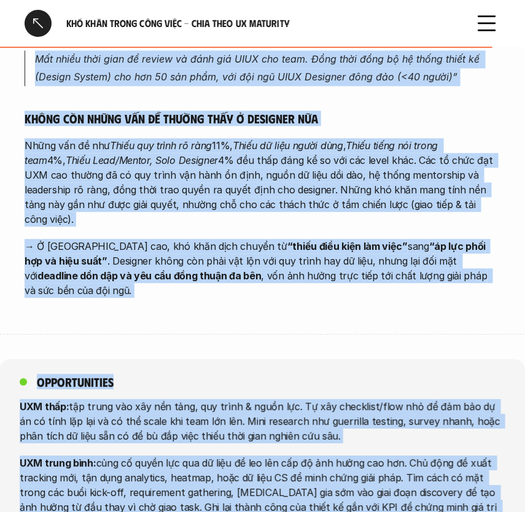
click at [214, 359] on div "Opportunities UXM thấp: tập trung vào xây nền tảng, quy trình & nguồn lực. Tự x…" at bounding box center [262, 494] width 525 height 271
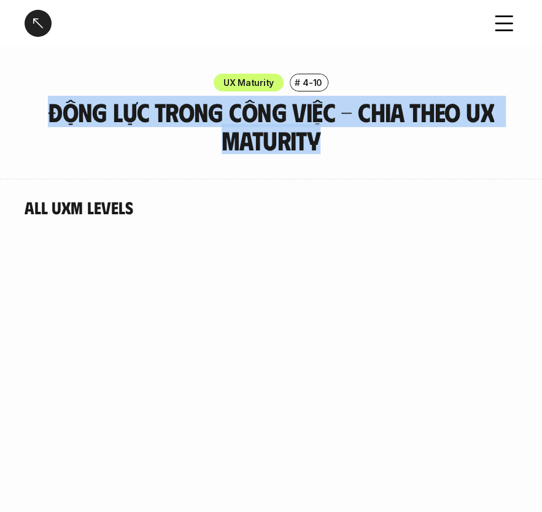
drag, startPoint x: 338, startPoint y: 136, endPoint x: 53, endPoint y: 95, distance: 287.8
click at [53, 95] on div "UX Maturity # 4-10 Động lực trong công việc - Chia theo UX Maturity" at bounding box center [271, 114] width 542 height 80
copy h3 "Động lực trong công việc - Chia theo UX Maturity"
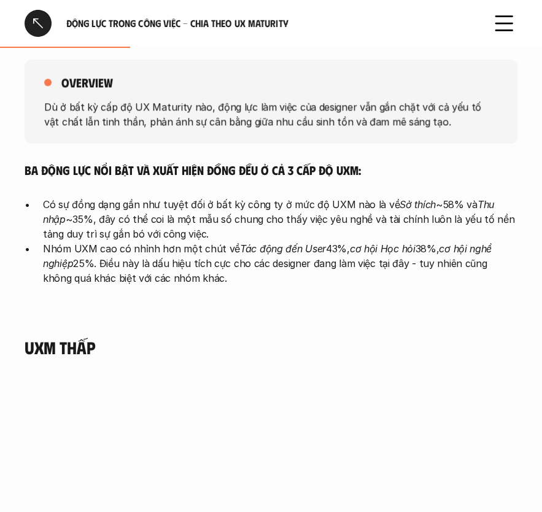
scroll to position [502, 0]
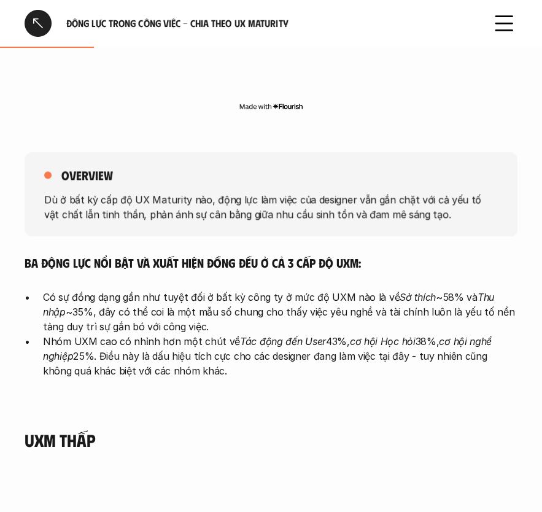
drag, startPoint x: 44, startPoint y: 197, endPoint x: 300, endPoint y: 379, distance: 314.2
click at [300, 379] on div "overview Dù ở bất kỳ cấp độ UX Maturity nào, động lực làm việc của designer vẫn…" at bounding box center [271, 271] width 493 height 287
copy div "Dù ở bất kỳ cấp độ UX Maturity nào, động lực làm việc của designer vẫn gắn chặt…"
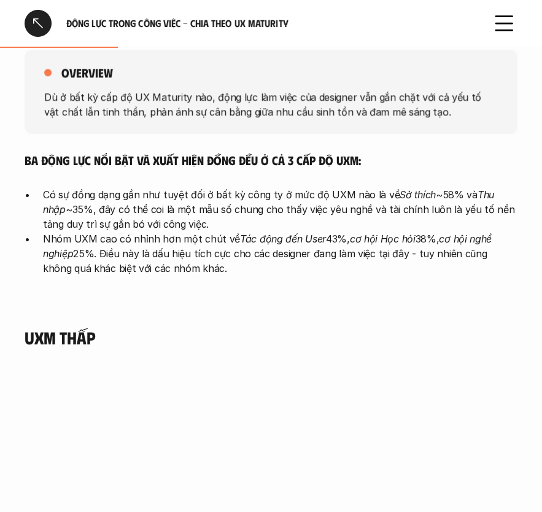
scroll to position [614, 0]
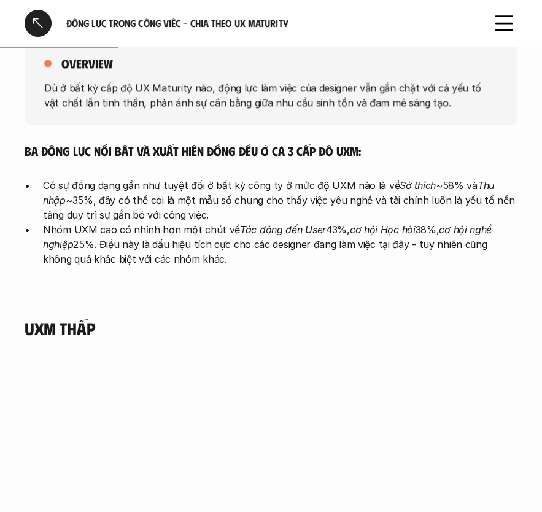
click at [34, 329] on h4 "UXM Thấp" at bounding box center [271, 328] width 493 height 21
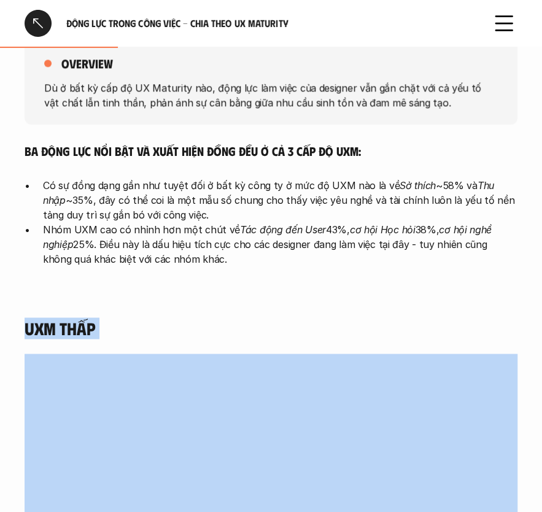
click at [34, 329] on h4 "UXM Thấp" at bounding box center [271, 328] width 493 height 21
copy h4 "UXM Thấp"
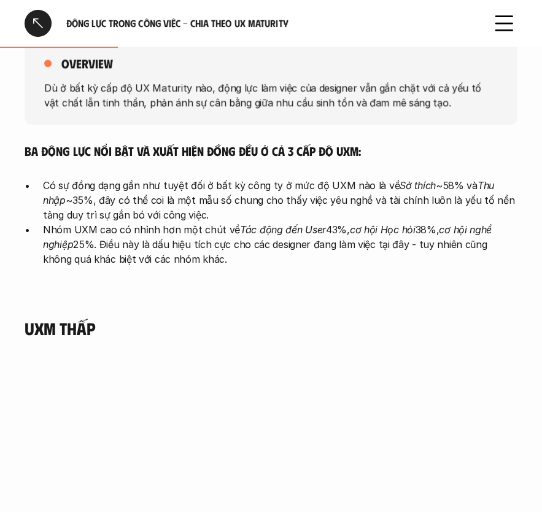
click at [155, 270] on div "overview Dù ở bất kỳ cấp độ UX Maturity nào, động lực làm việc của designer vẫn…" at bounding box center [271, 159] width 493 height 287
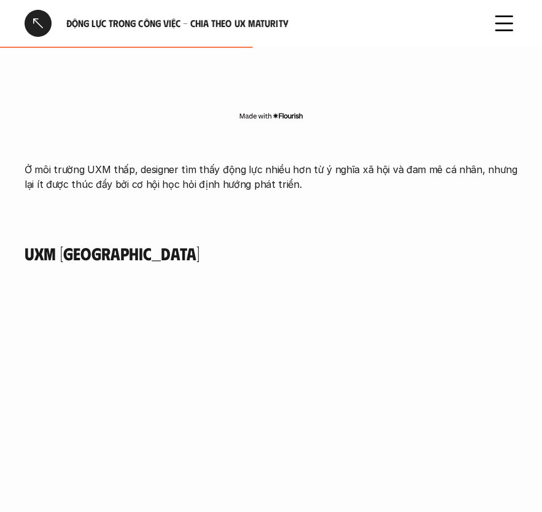
scroll to position [1227, 0]
click at [273, 187] on p "Ở môi trường UXM thấp, designer tìm thấy động lực nhiều hơn từ ý nghĩa xã hội v…" at bounding box center [271, 175] width 493 height 29
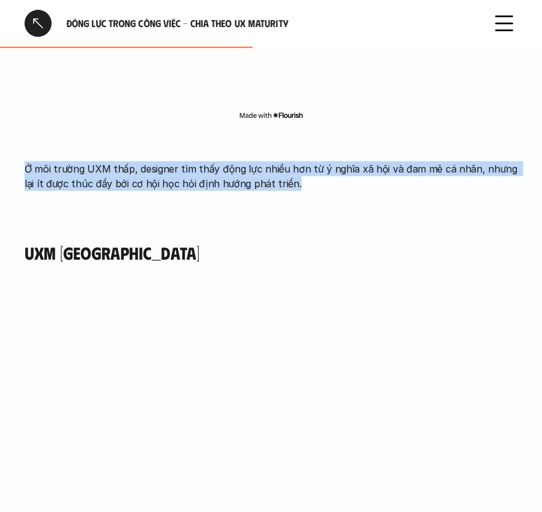
drag, startPoint x: 280, startPoint y: 178, endPoint x: 25, endPoint y: 164, distance: 255.6
click at [25, 164] on p "Ở môi trường UXM thấp, designer tìm thấy động lực nhiều hơn từ ý nghĩa xã hội v…" at bounding box center [271, 175] width 493 height 29
copy p "Ở môi trường UXM thấp, designer tìm thấy động lực nhiều hơn từ ý nghĩa xã hội v…"
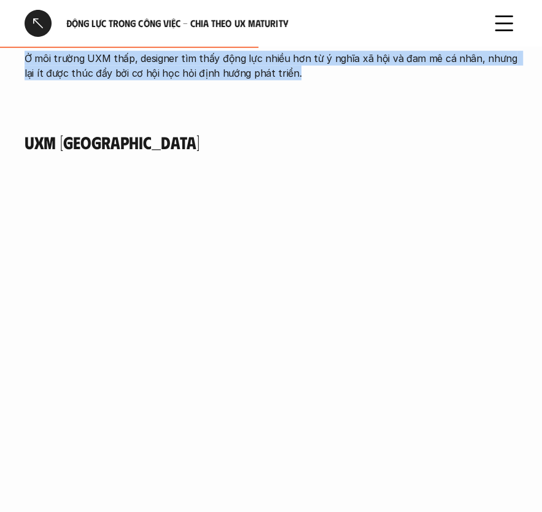
scroll to position [1338, 0]
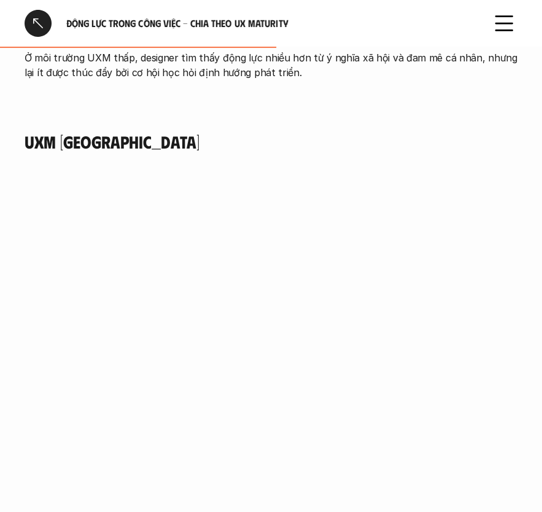
click at [120, 145] on h4 "UXM [GEOGRAPHIC_DATA]" at bounding box center [271, 141] width 493 height 21
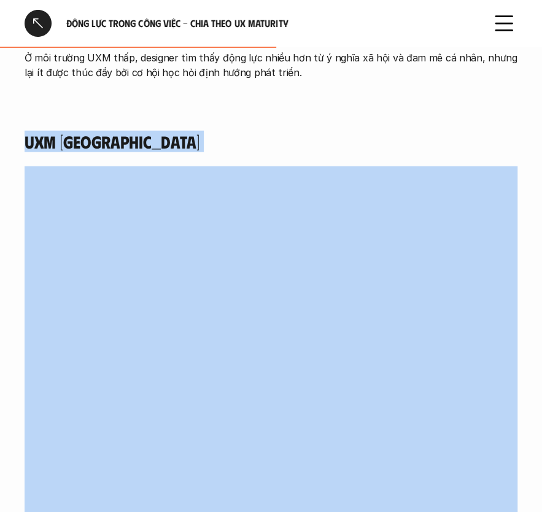
click at [120, 145] on h4 "UXM [GEOGRAPHIC_DATA]" at bounding box center [271, 141] width 493 height 21
copy h4 "UXM [GEOGRAPHIC_DATA]"
click at [260, 145] on h4 "UXM [GEOGRAPHIC_DATA]" at bounding box center [271, 141] width 493 height 21
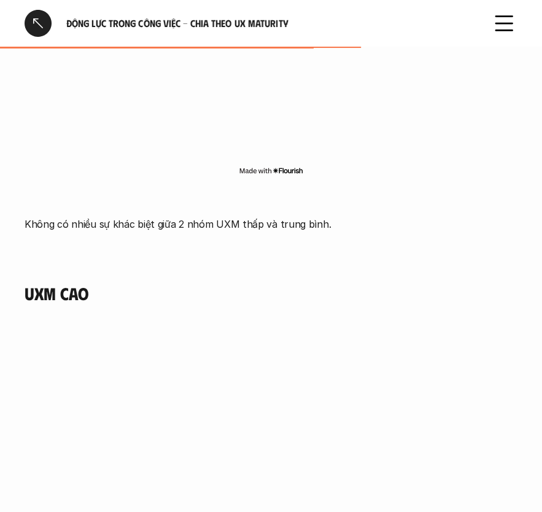
scroll to position [1729, 0]
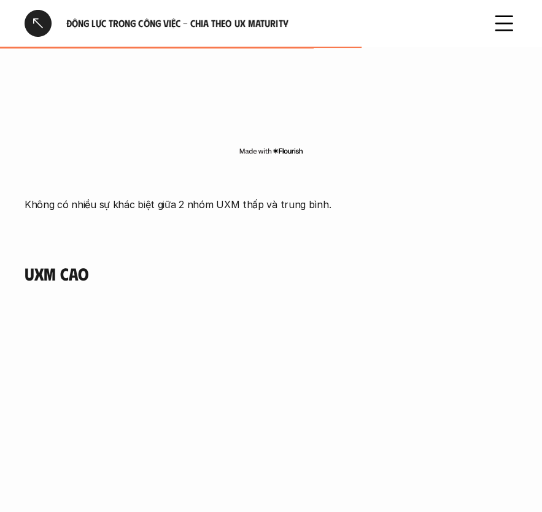
click at [274, 200] on p "Không có nhiều sự khác biệt giữa 2 nhóm UXM thấp và trung bình." at bounding box center [271, 204] width 493 height 15
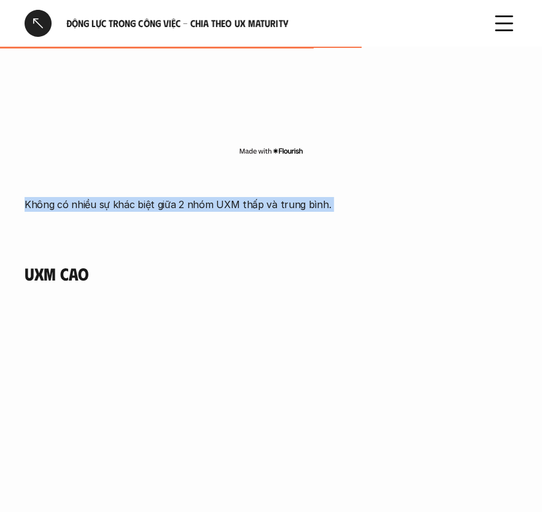
click at [274, 200] on p "Không có nhiều sự khác biệt giữa 2 nhóm UXM thấp và trung bình." at bounding box center [271, 204] width 493 height 15
copy p "Không có nhiều sự khác biệt giữa 2 nhóm UXM thấp và trung bình."
click at [269, 239] on div "Không có nhiều sự khác biệt giữa 2 nhóm UXM thấp và trung bình." at bounding box center [271, 210] width 493 height 76
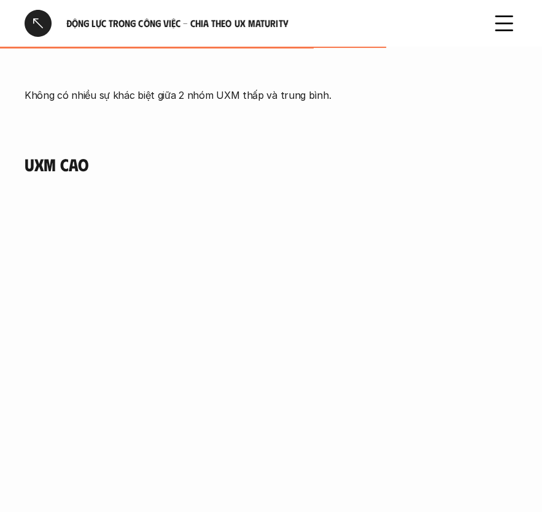
scroll to position [1841, 0]
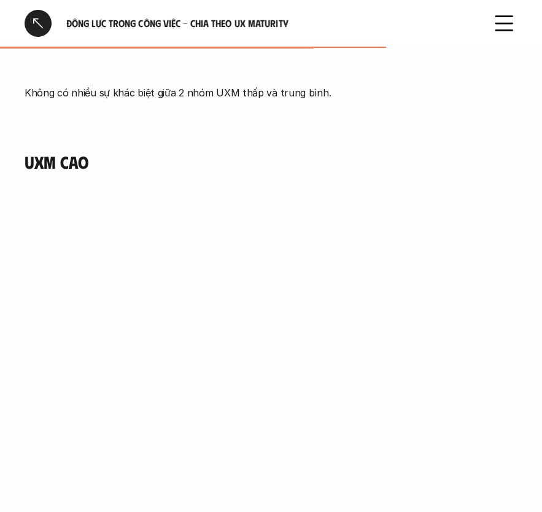
click at [69, 166] on h4 "UXM Cao" at bounding box center [271, 162] width 493 height 21
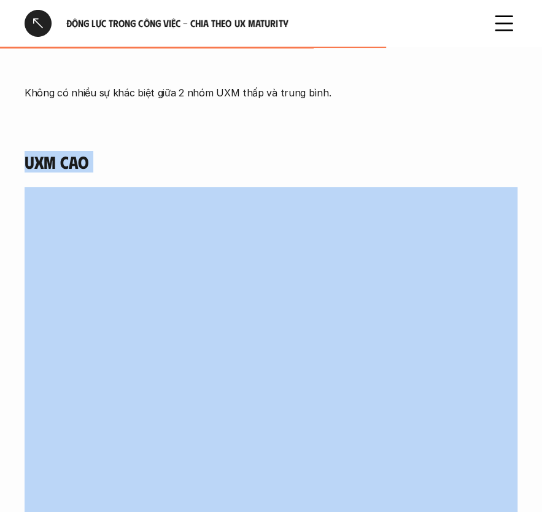
click at [69, 166] on h4 "UXM Cao" at bounding box center [271, 162] width 493 height 21
copy h4 "UXM Cao"
click at [186, 154] on h4 "UXM Cao" at bounding box center [271, 162] width 493 height 21
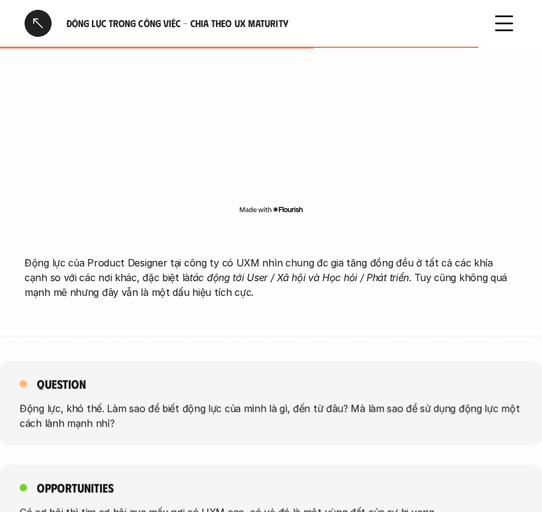
scroll to position [2287, 0]
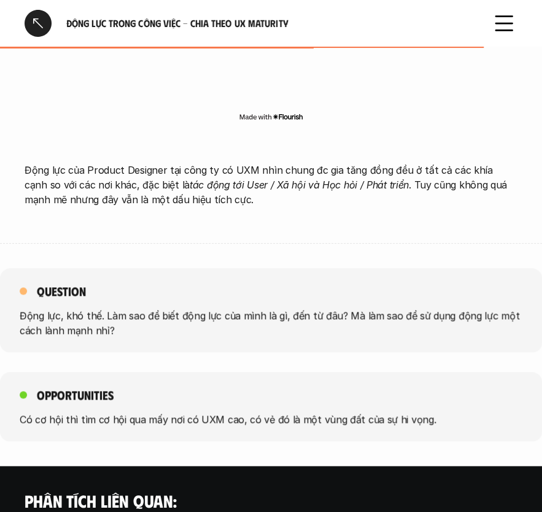
click at [213, 197] on p "Động lực của Product Designer tại công ty có UXM nhìn chung đc gia tăng đồng đề…" at bounding box center [271, 185] width 493 height 44
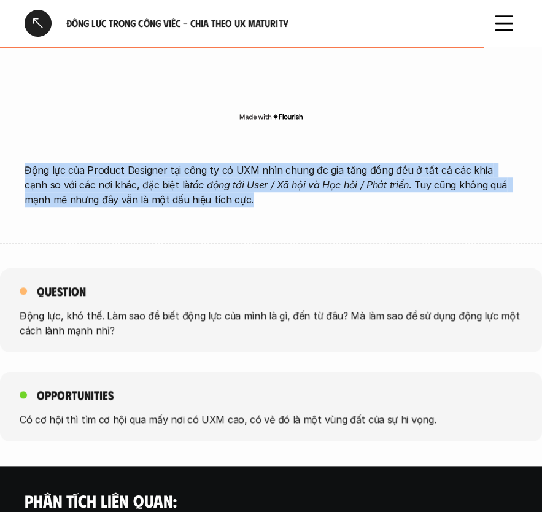
drag, startPoint x: 213, startPoint y: 197, endPoint x: 18, endPoint y: 172, distance: 196.8
copy p "Động lực của Product Designer tại công ty có UXM nhìn chung đc gia tăng đồng đề…"
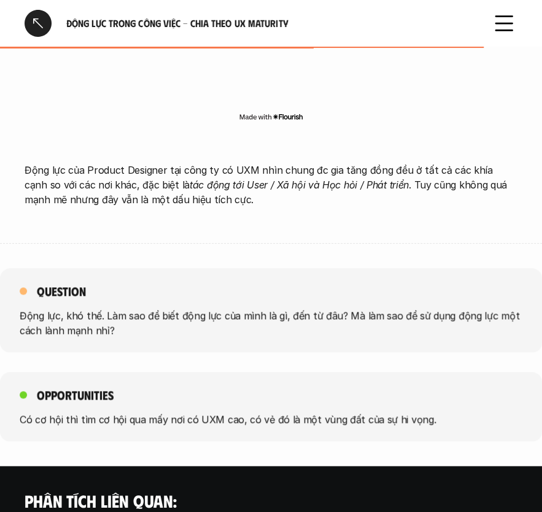
click at [133, 412] on p "Có cơ hội thì tìm cơ hội qua mấy nơi có UXM cao, có vẻ đó là một vùng đất của s…" at bounding box center [271, 419] width 503 height 15
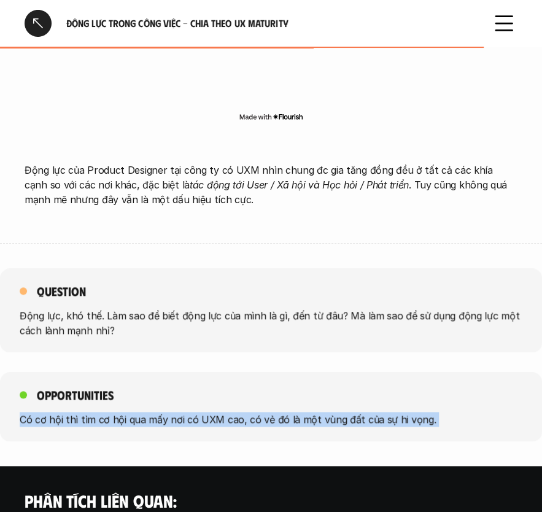
click at [133, 412] on p "Có cơ hội thì tìm cơ hội qua mấy nơi có UXM cao, có vẻ đó là một vùng đất của s…" at bounding box center [271, 419] width 503 height 15
copy p "Có cơ hội thì tìm cơ hội qua mấy nơi có UXM cao, có vẻ đó là một vùng đất của s…"
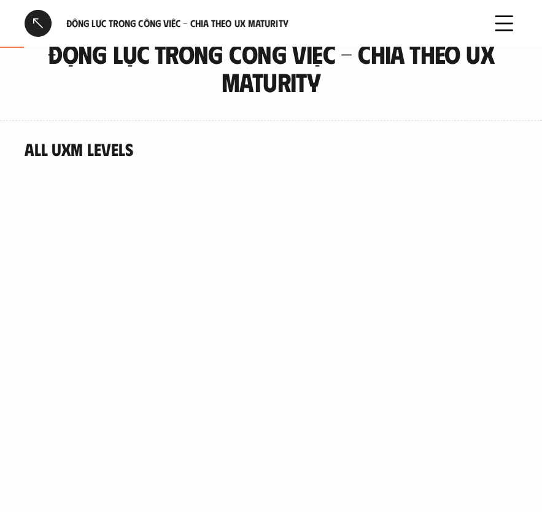
scroll to position [55, 0]
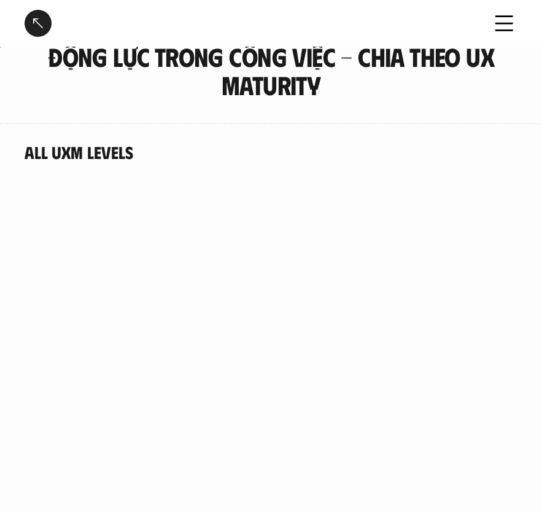
click at [47, 24] on div at bounding box center [38, 23] width 27 height 27
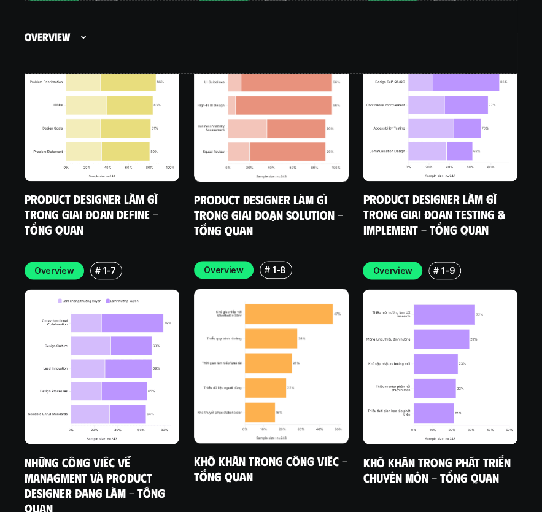
scroll to position [4639, 0]
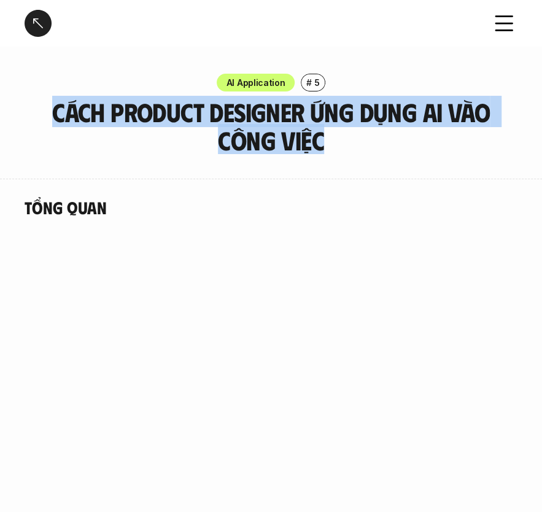
drag, startPoint x: 335, startPoint y: 132, endPoint x: 57, endPoint y: 110, distance: 278.8
click at [57, 110] on h3 "Cách Product Designer ứng dụng AI vào công việc" at bounding box center [271, 126] width 461 height 56
copy h3 "Cách Product Designer ứng dụng AI vào công việc"
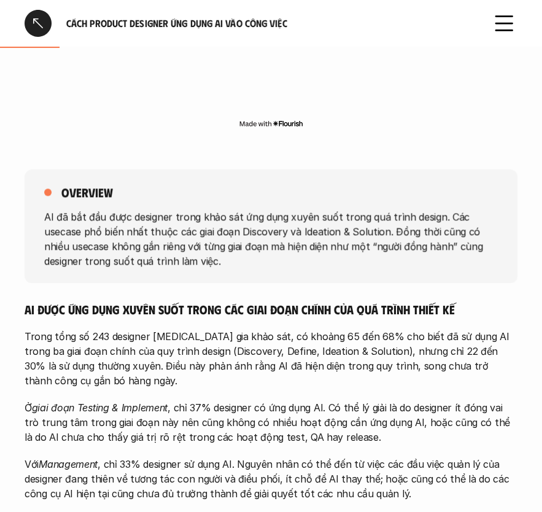
scroll to position [558, 0]
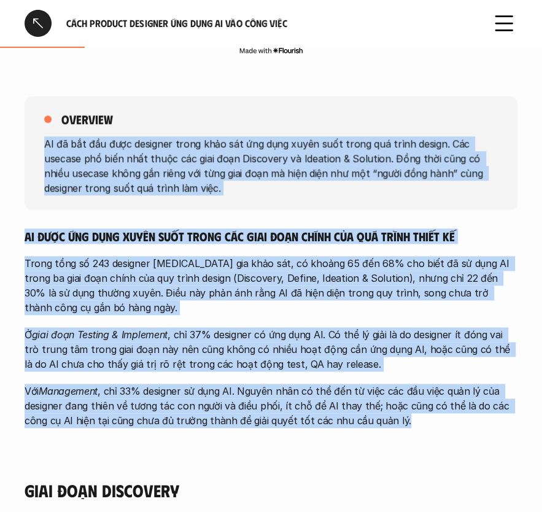
drag, startPoint x: 45, startPoint y: 141, endPoint x: 422, endPoint y: 425, distance: 471.9
click at [422, 425] on div "overview AI đã bắt đầu được designer trong khảo sát ứng dụng xuyên suốt trong q…" at bounding box center [271, 268] width 493 height 393
copy div "LO ip dol sit amet consecte adipi elit sed doe temp incid utla etdol mag aliqu …"
